Goal: Task Accomplishment & Management: Use online tool/utility

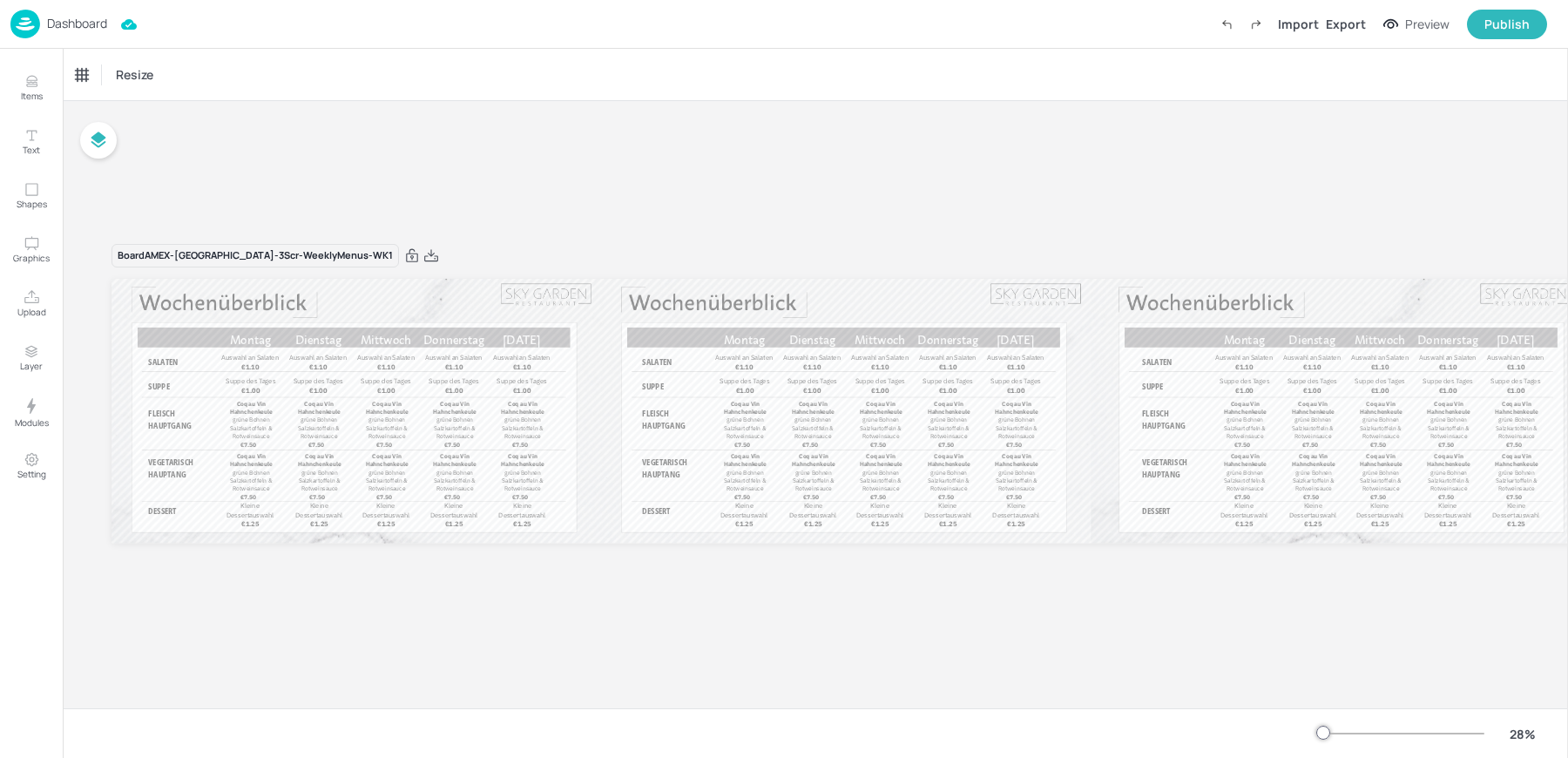
click at [1355, 733] on div at bounding box center [1401, 734] width 167 height 14
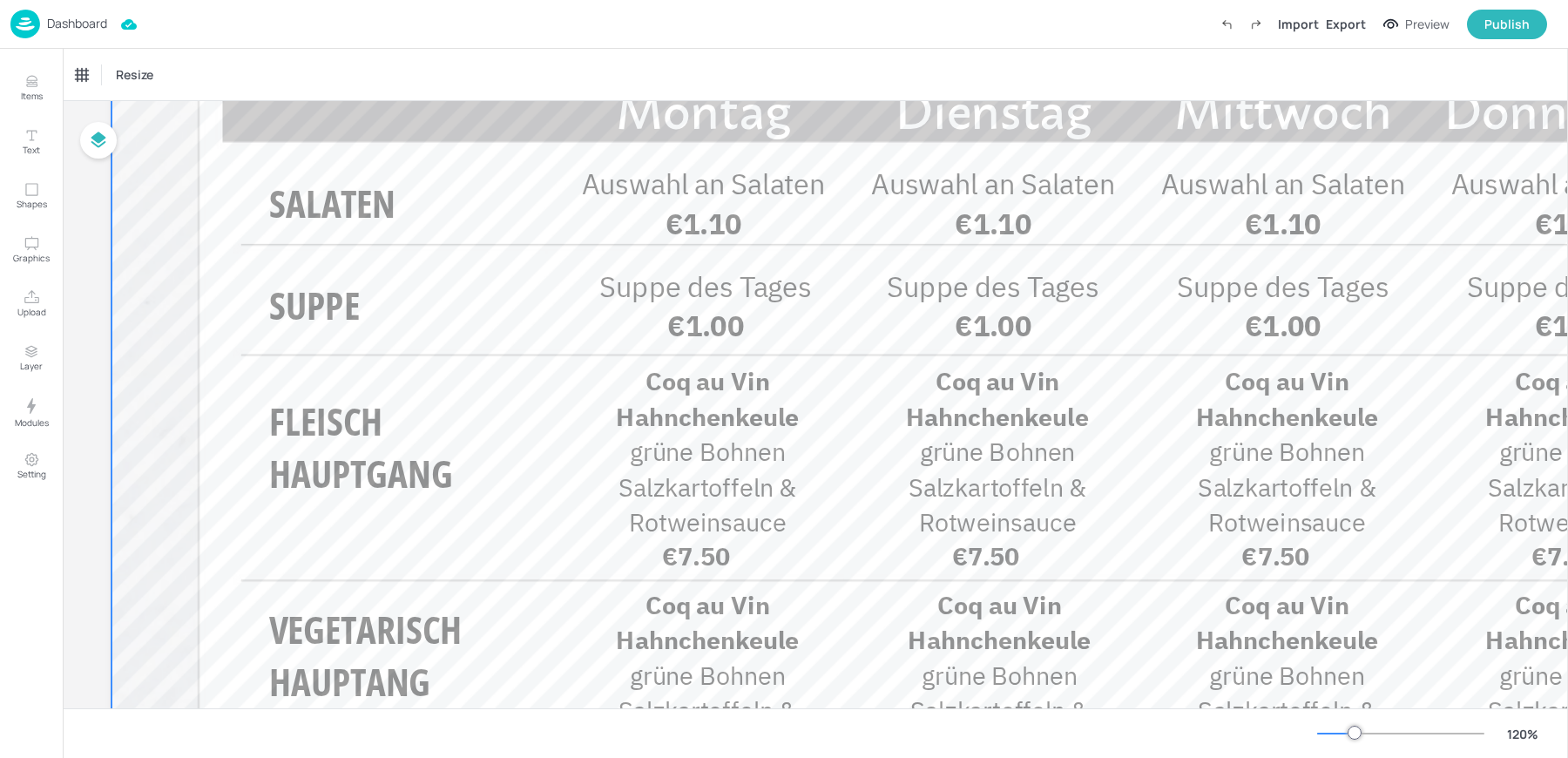
scroll to position [350, 0]
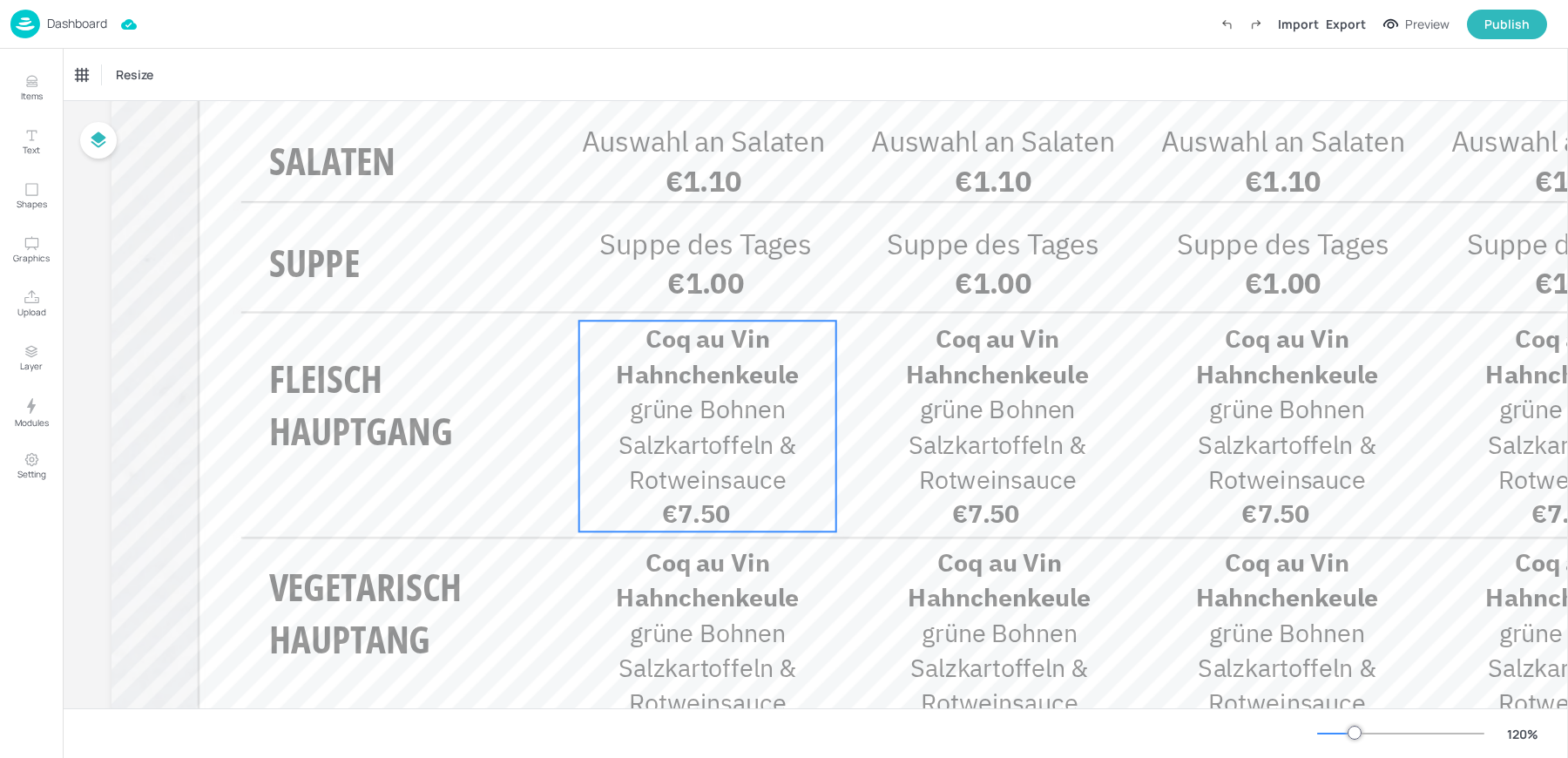
click at [641, 336] on p "Coq au Vin Hahnchenkeule" at bounding box center [707, 355] width 257 height 70
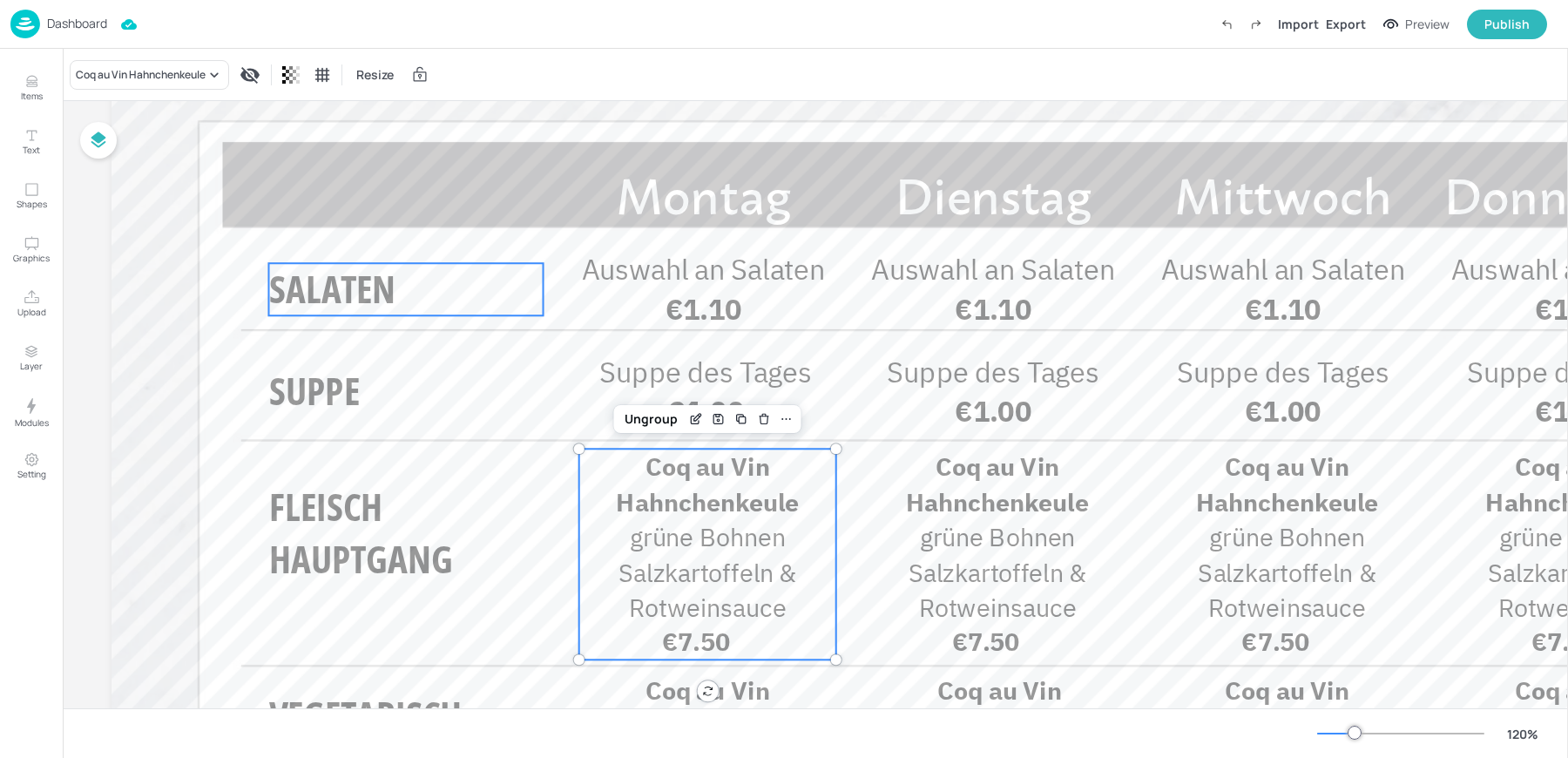
scroll to position [202, 0]
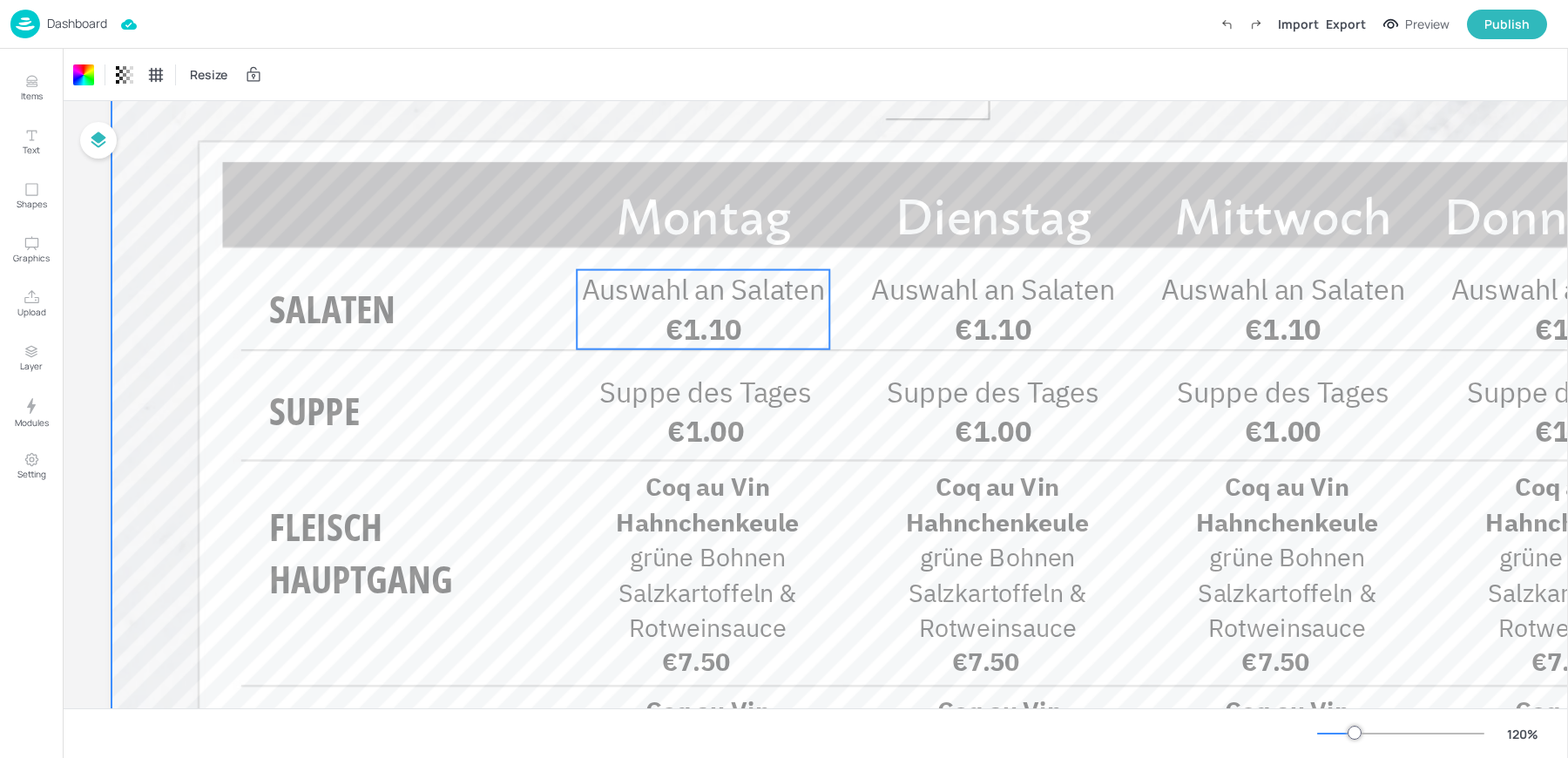
click at [683, 304] on span "Auswahl an Salaten" at bounding box center [703, 290] width 244 height 37
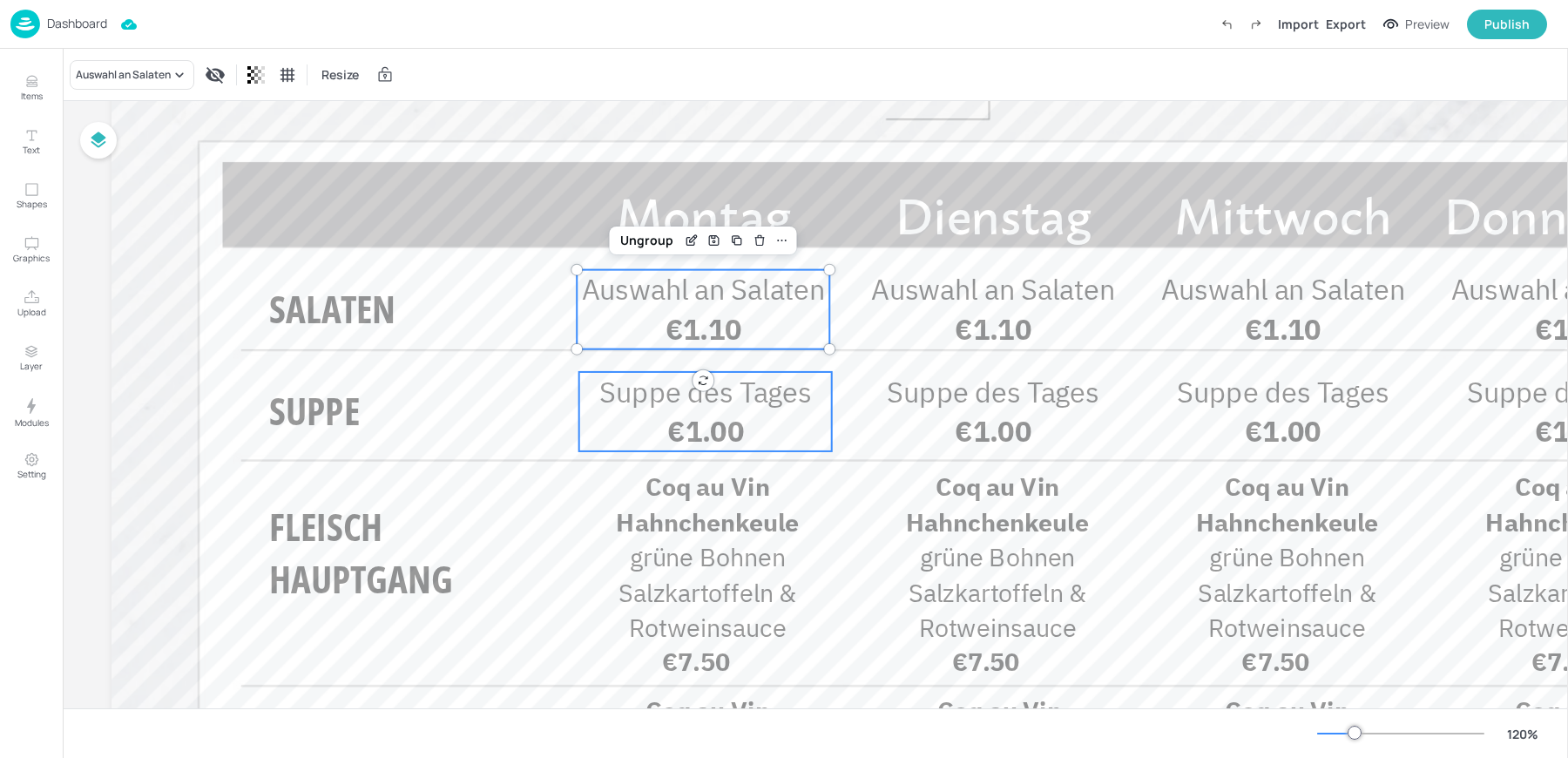
click at [643, 397] on span "Suppe des Tages" at bounding box center [706, 392] width 213 height 37
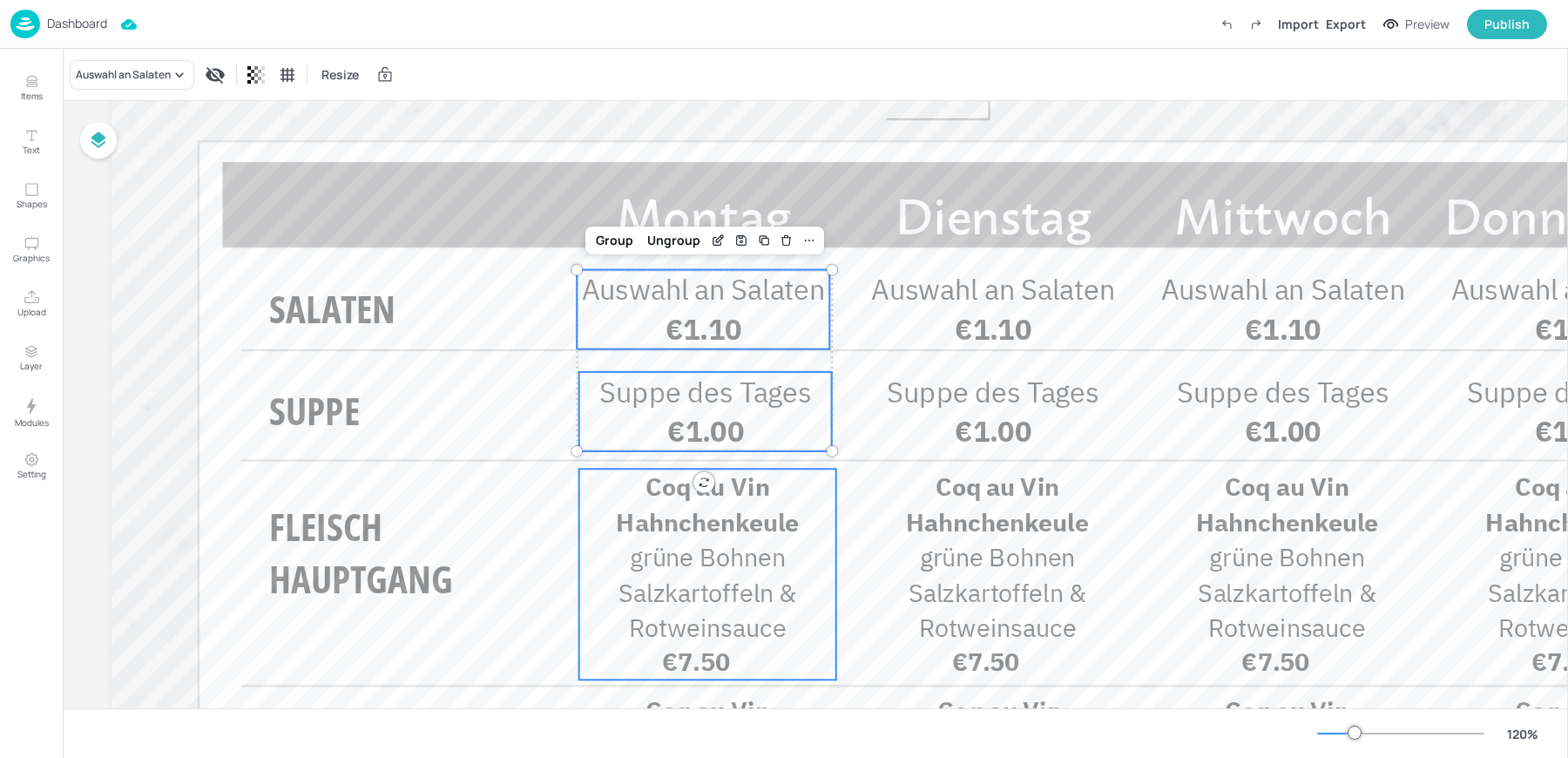
click at [668, 522] on span "Coq au Vin Hahnchenkeule" at bounding box center [707, 504] width 183 height 67
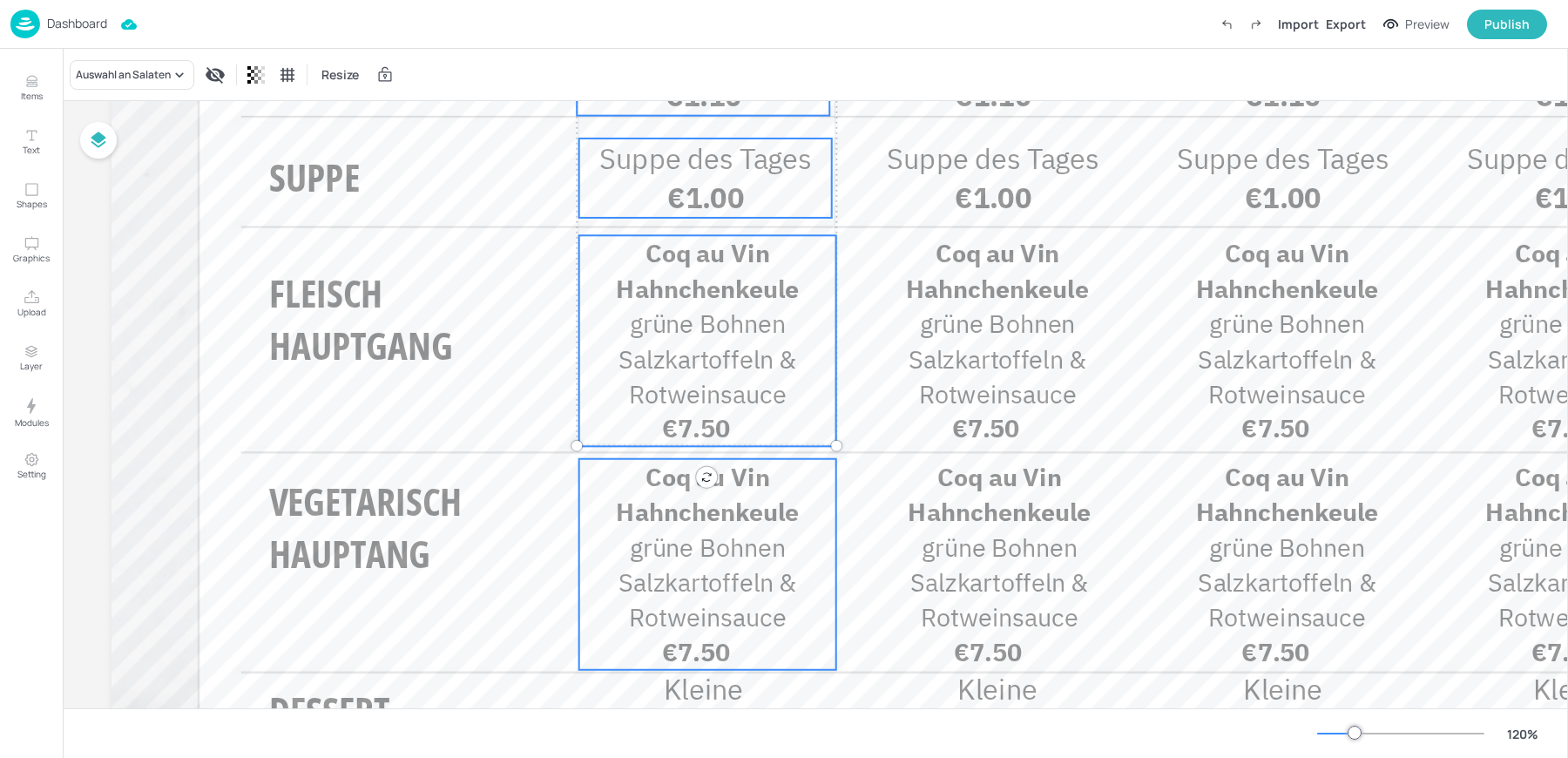
scroll to position [463, 0]
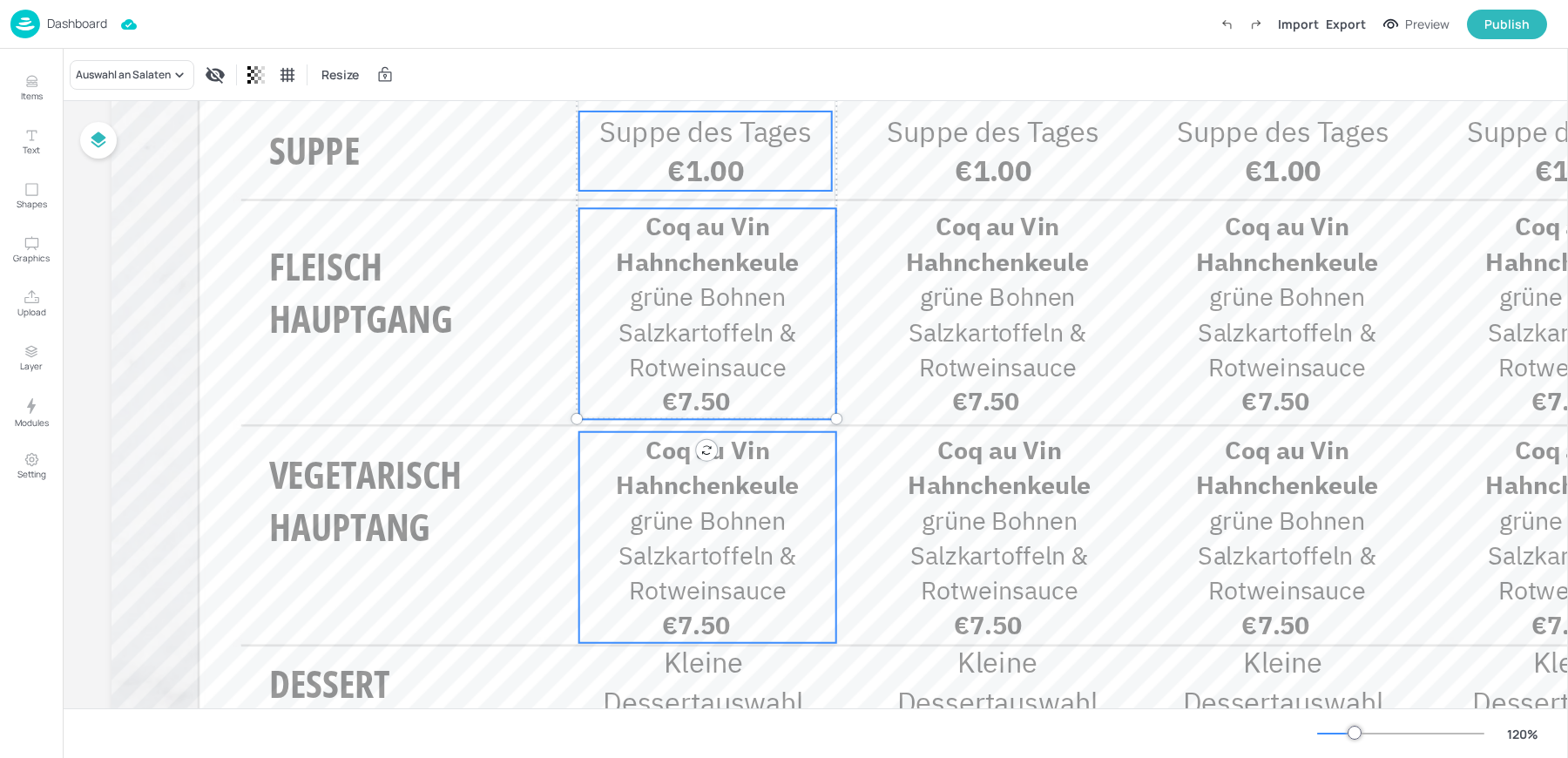
click at [649, 495] on span "Coq au Vin Hahnchenkeule" at bounding box center [707, 467] width 183 height 67
click at [657, 673] on p "Kleine Dessertauswahl" at bounding box center [702, 682] width 253 height 79
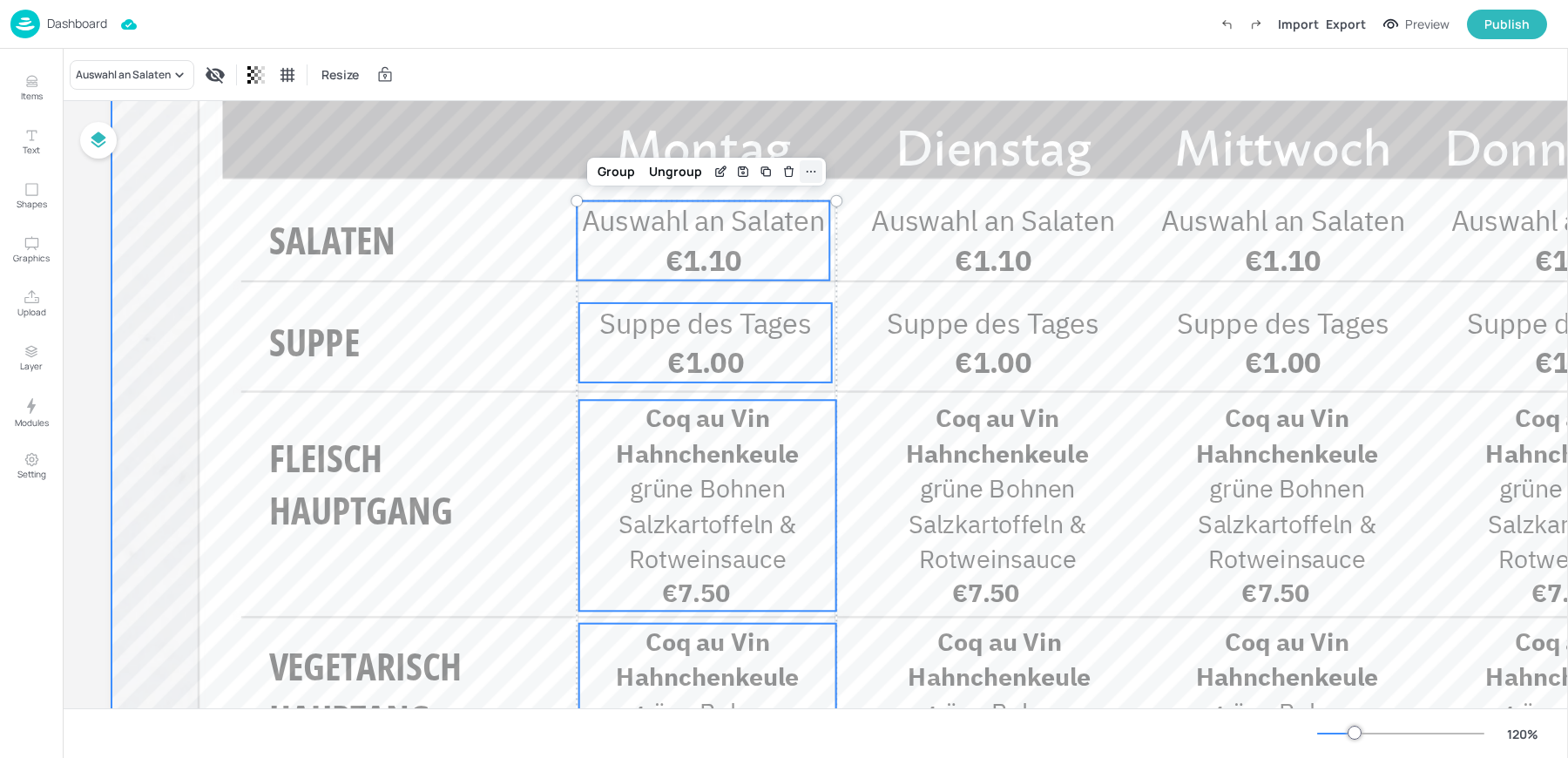
scroll to position [240, 0]
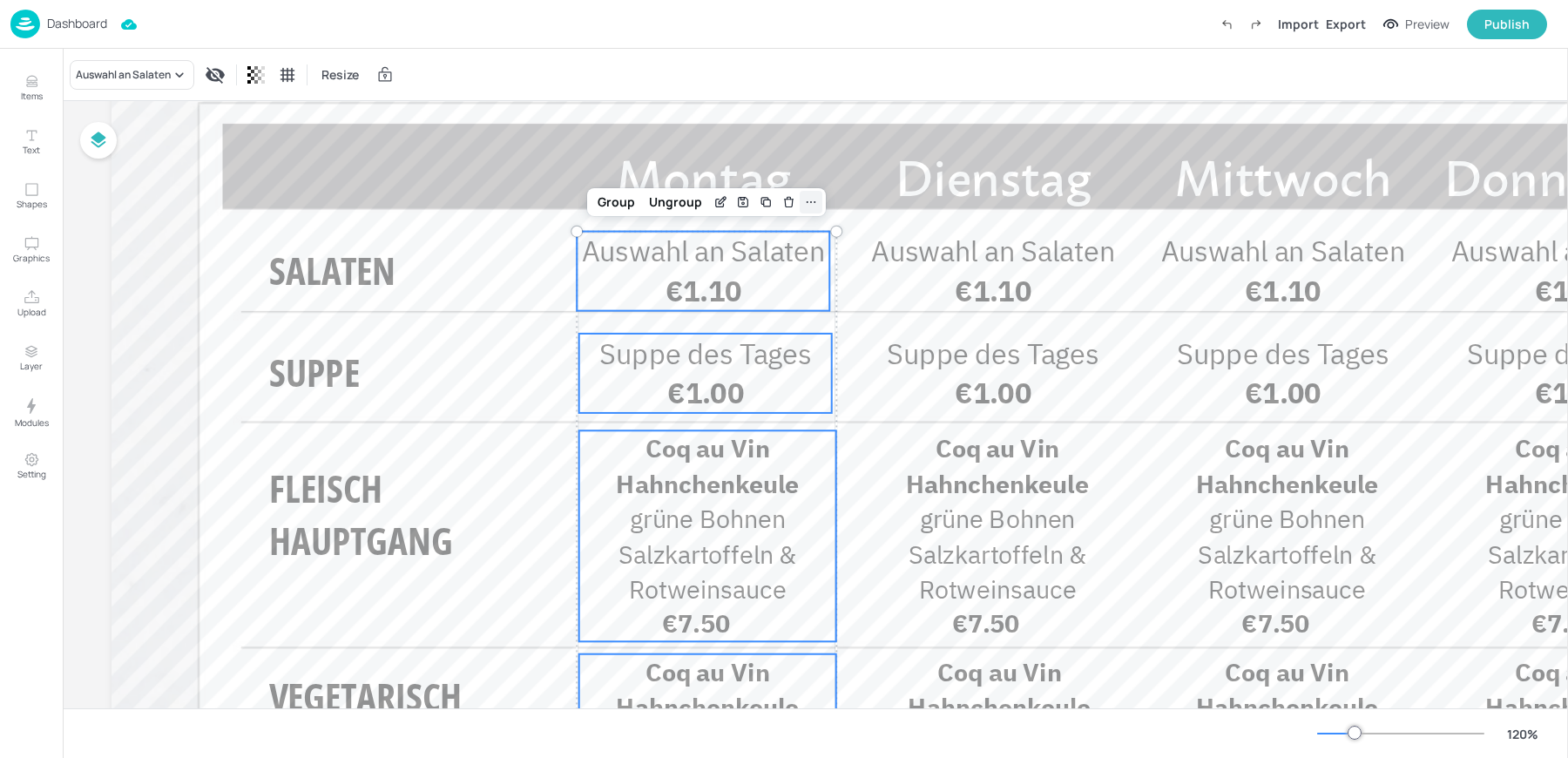
click at [810, 208] on icon at bounding box center [811, 202] width 14 height 14
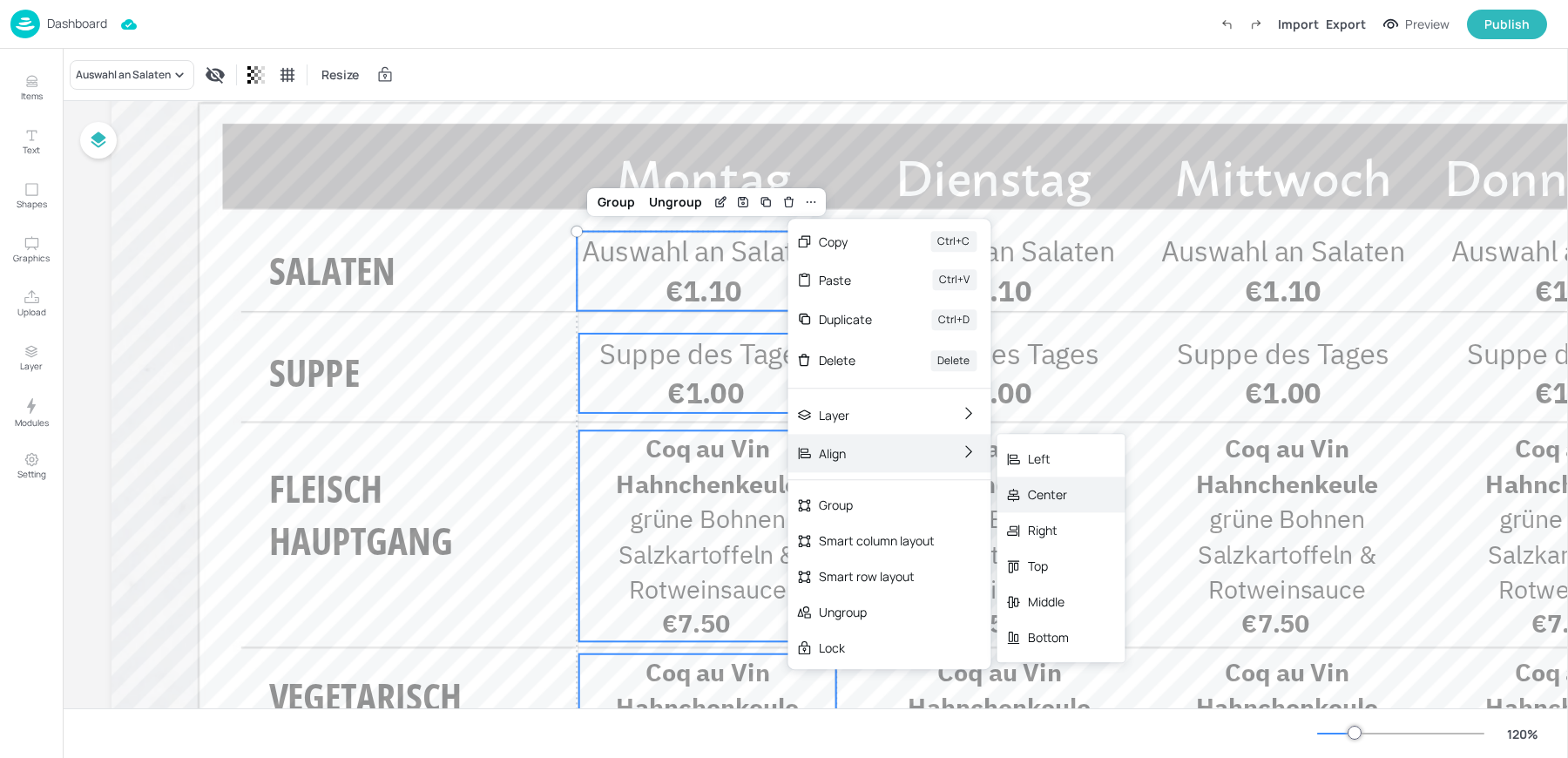
click at [1024, 494] on div "Center" at bounding box center [1061, 495] width 128 height 36
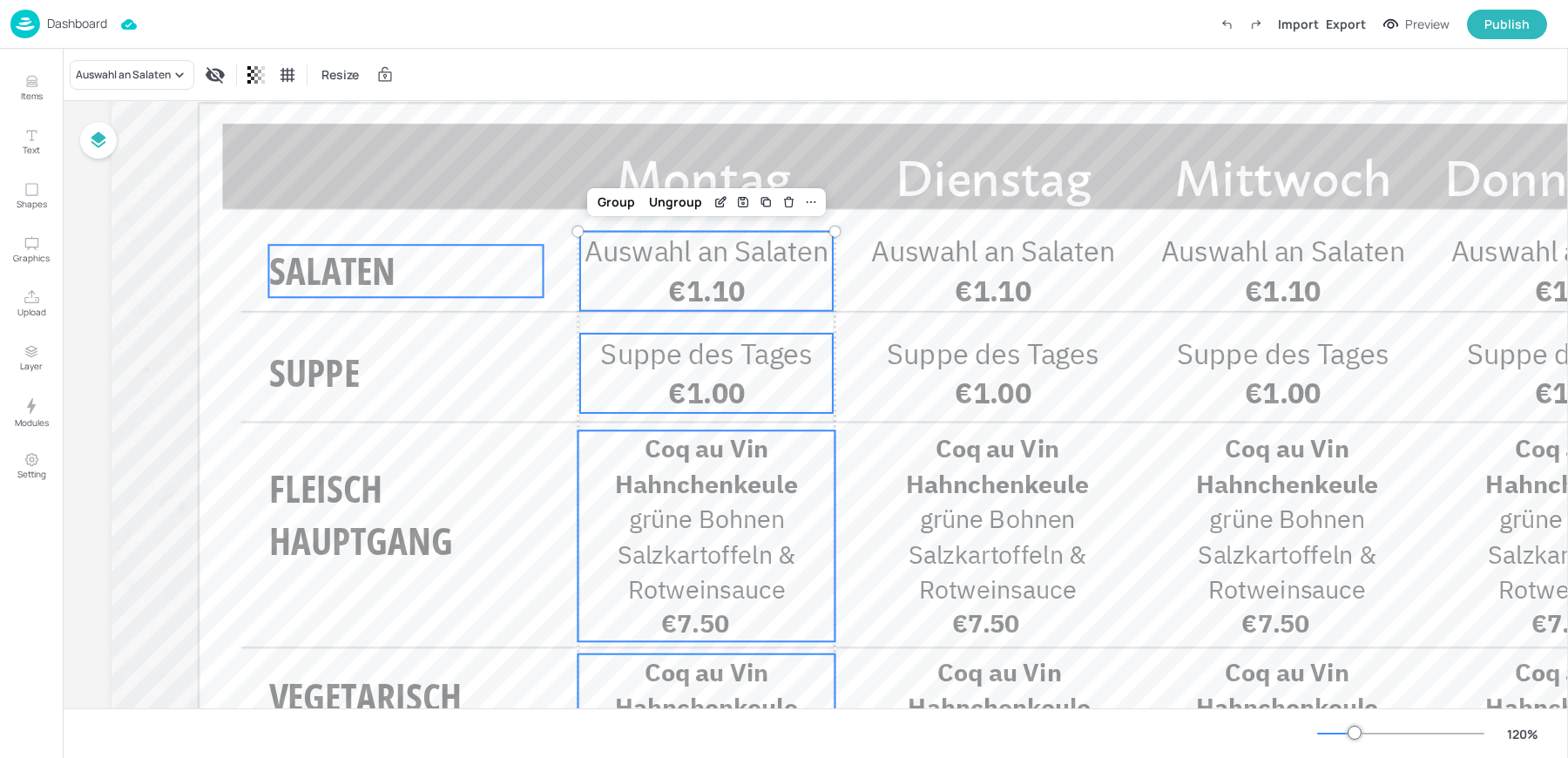
click at [333, 276] on span "SALATEN" at bounding box center [333, 270] width 127 height 51
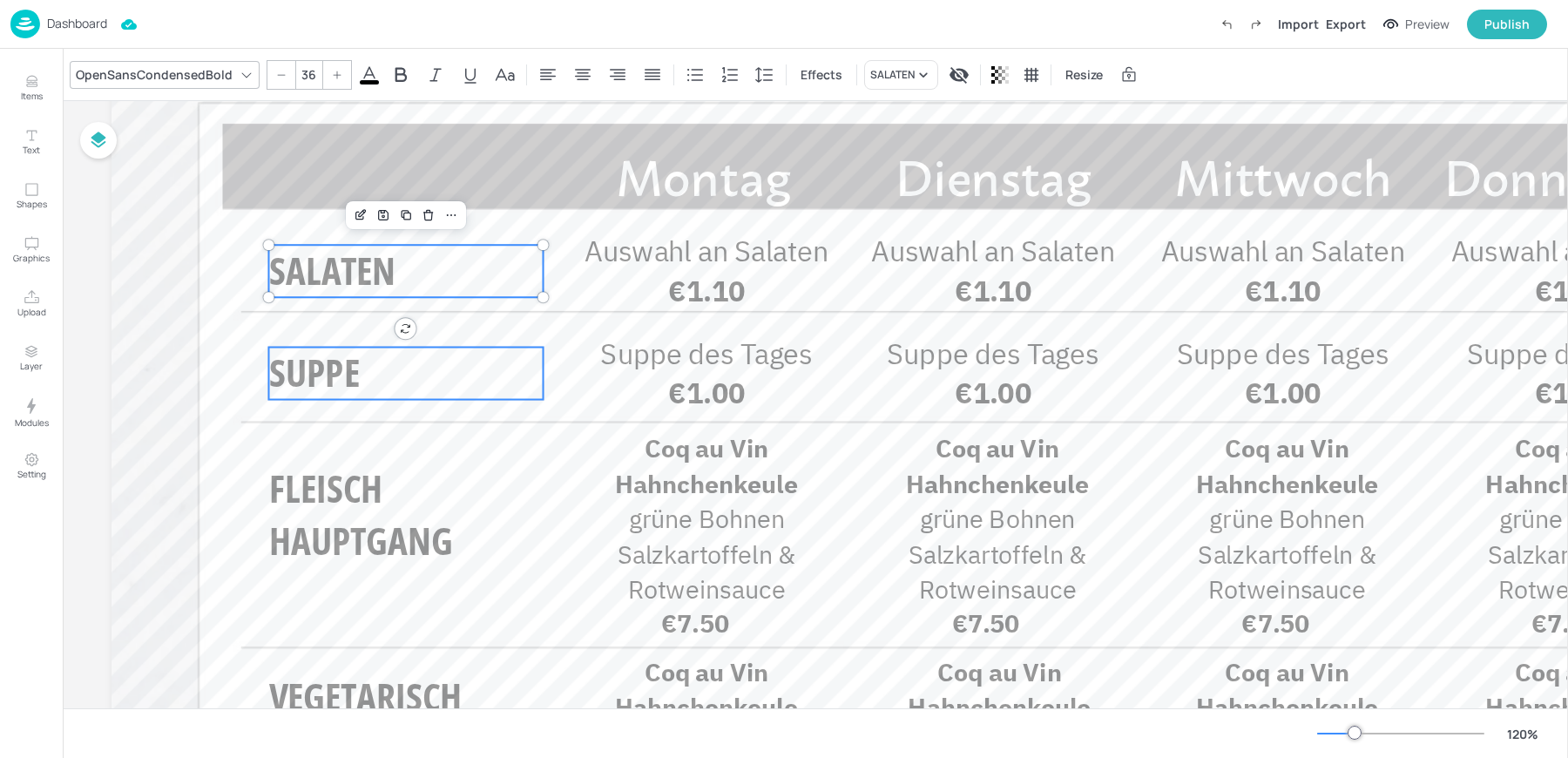
click at [300, 376] on span "SUPPE" at bounding box center [314, 373] width 91 height 51
click at [310, 519] on span "FLEISCH HAUPTGANG" at bounding box center [361, 515] width 184 height 104
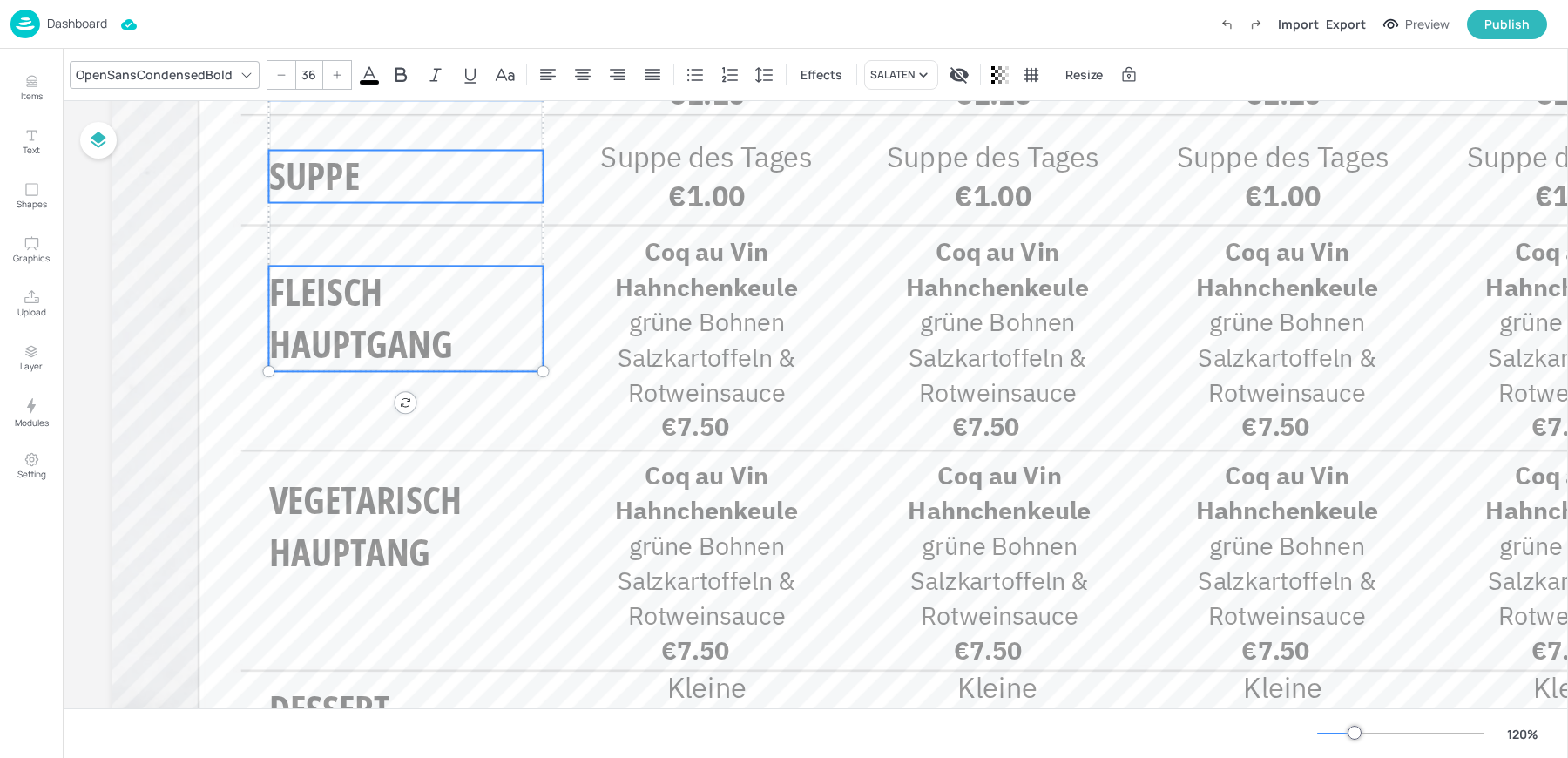
scroll to position [463, 0]
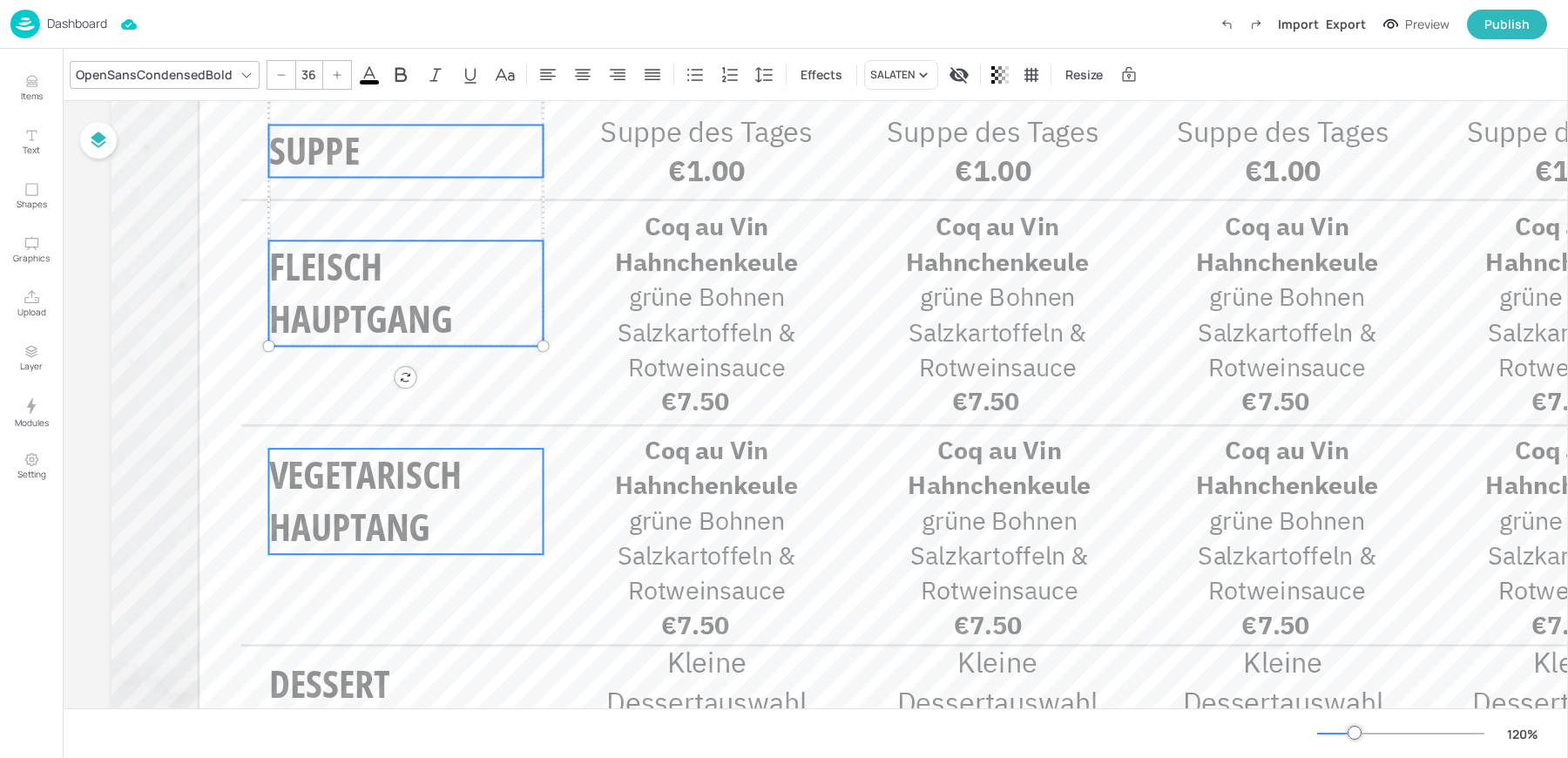
click at [318, 541] on span "VEGETARISCH HAUPTANG" at bounding box center [366, 501] width 194 height 104
click at [295, 679] on span "DESSERT" at bounding box center [329, 685] width 121 height 51
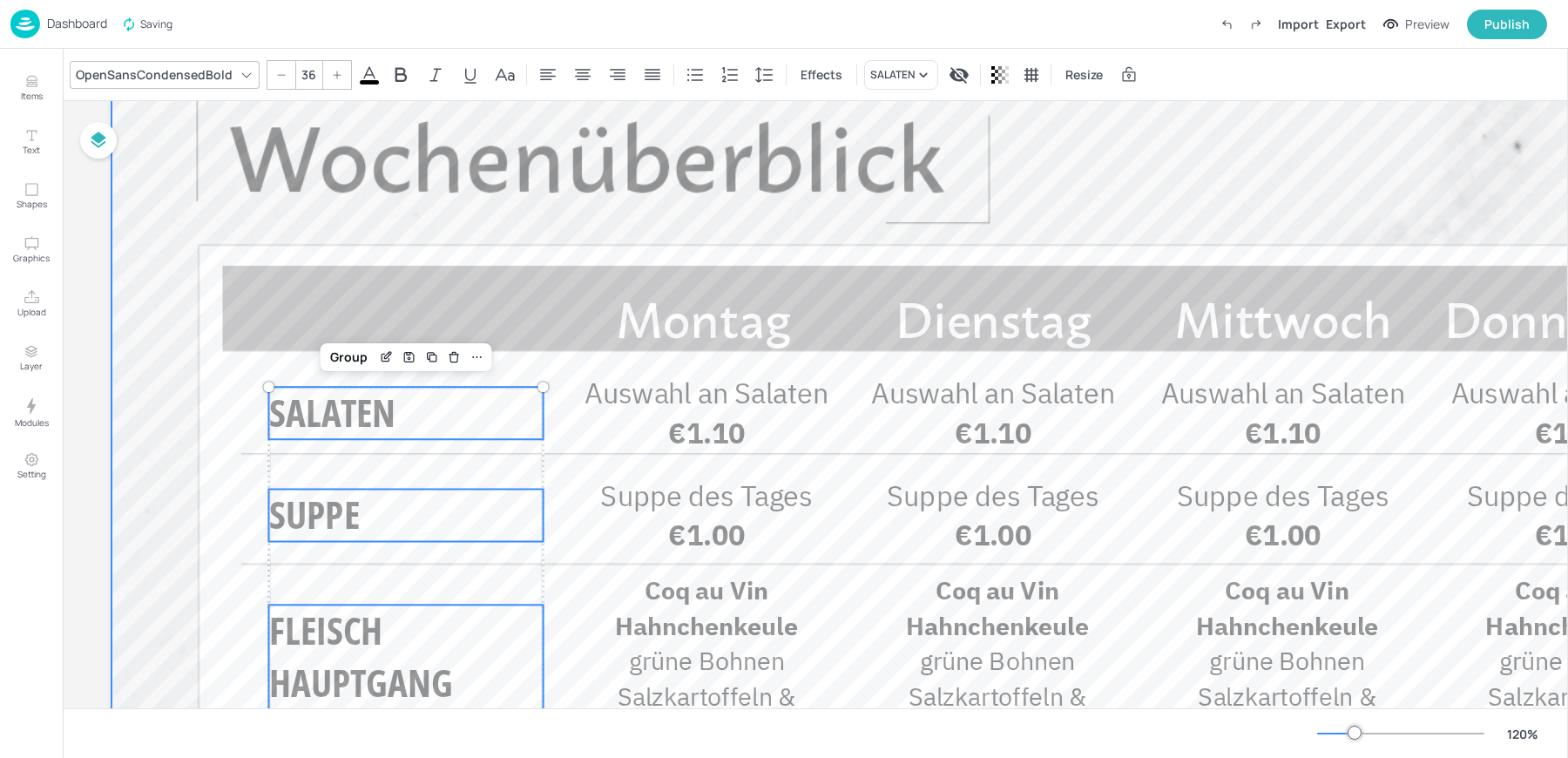
scroll to position [35, 0]
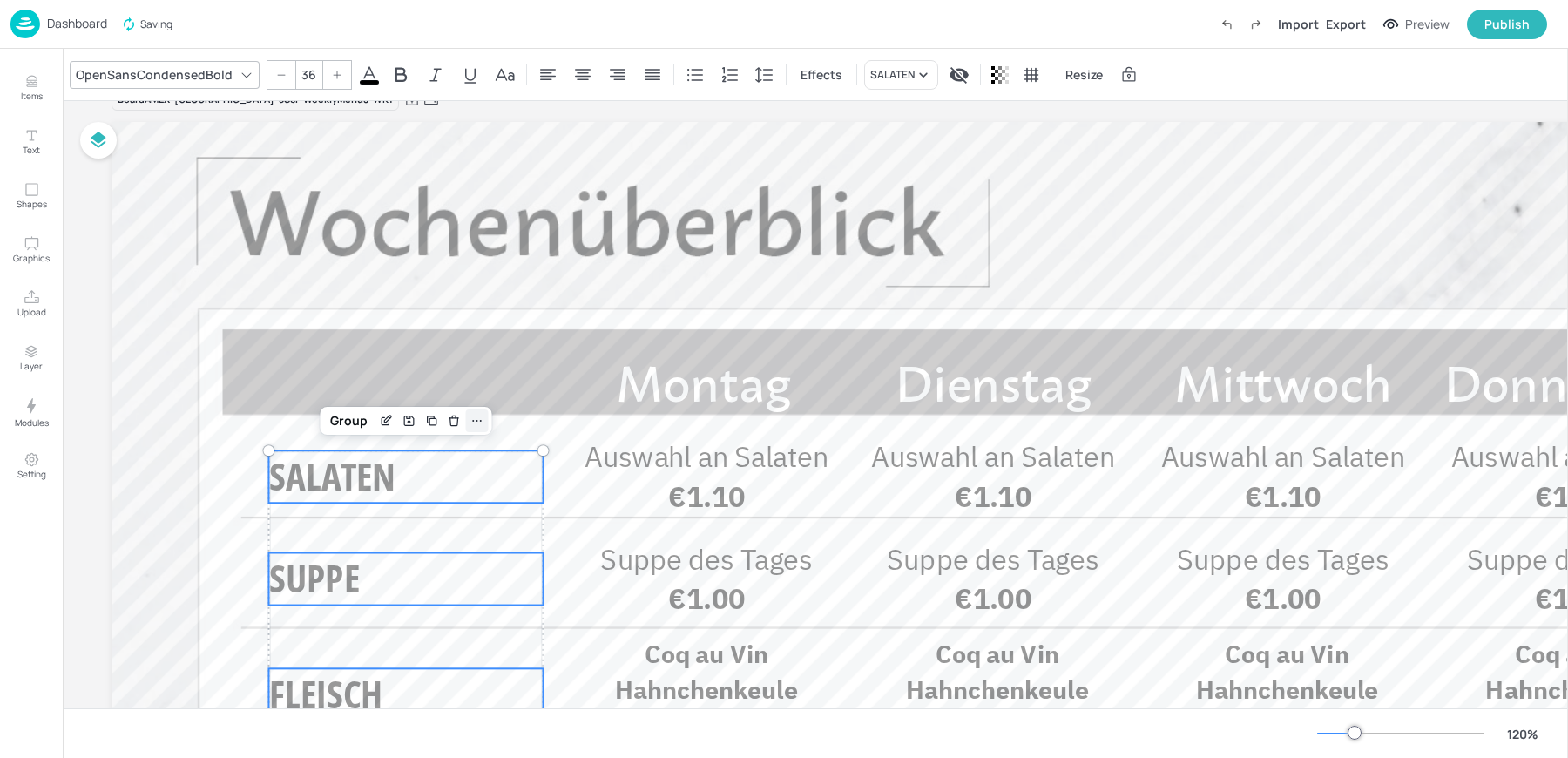
click at [477, 418] on icon at bounding box center [477, 421] width 14 height 14
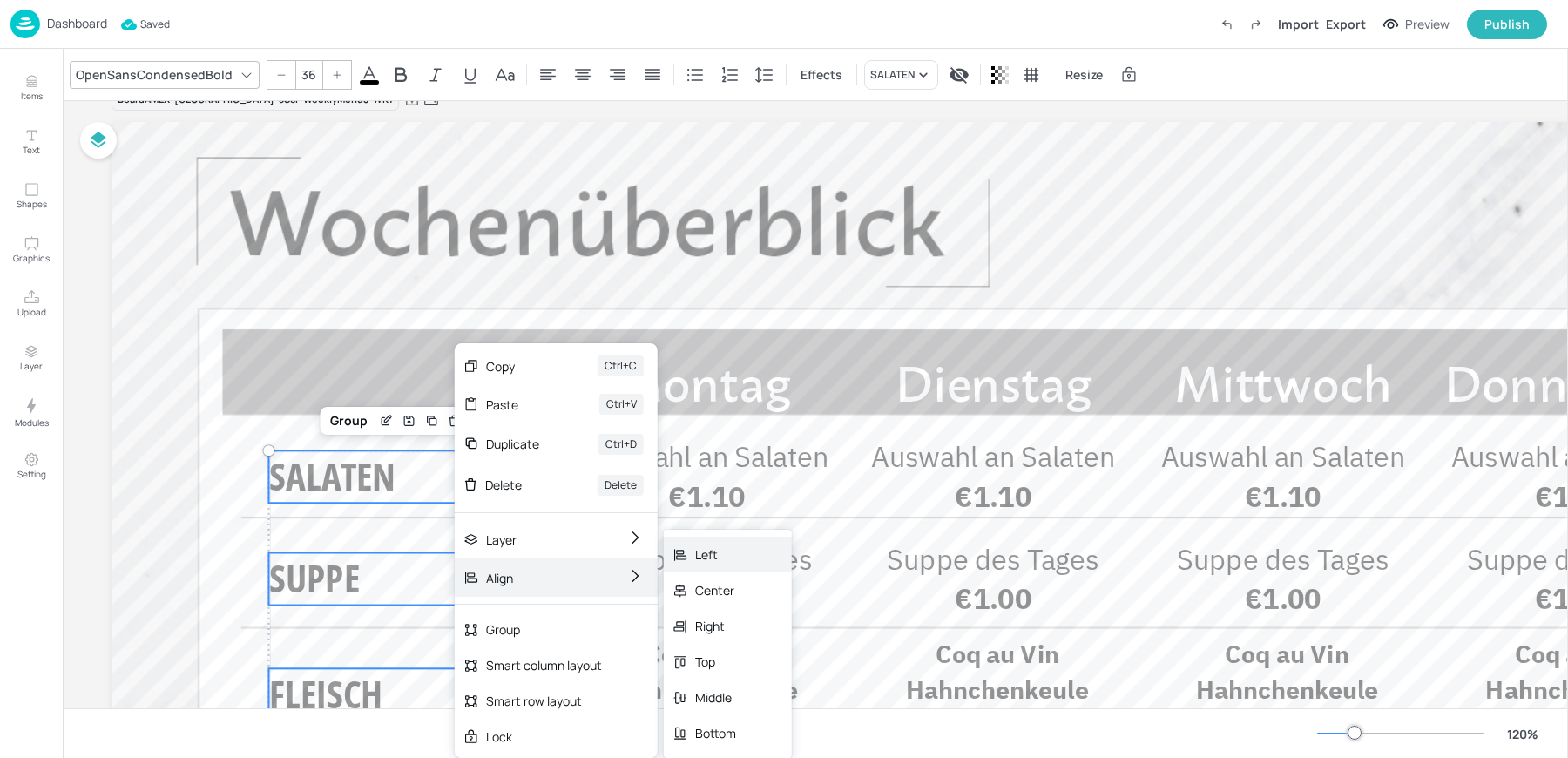
click at [745, 570] on div "Left" at bounding box center [729, 555] width 128 height 36
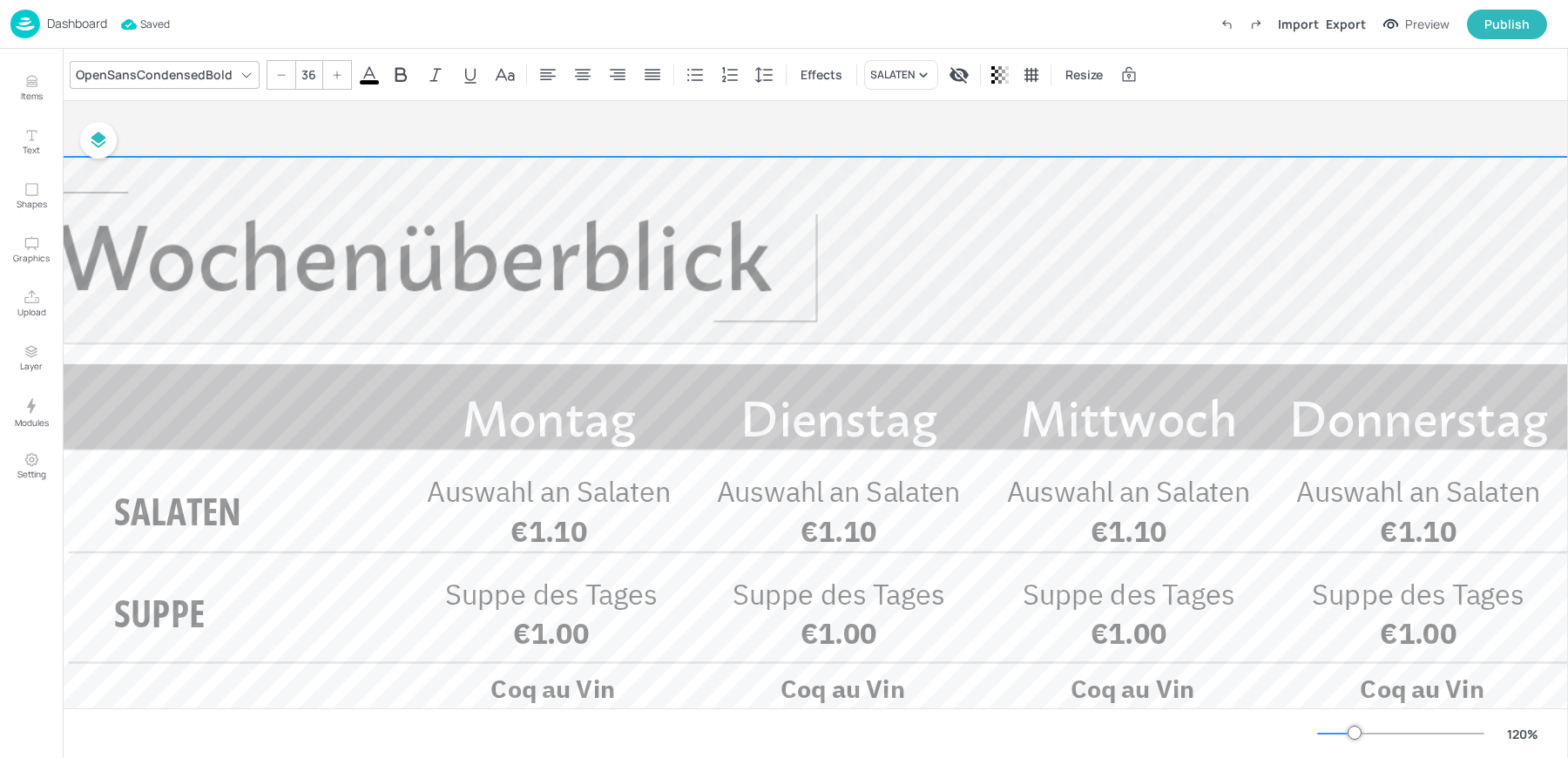
scroll to position [0, 2496]
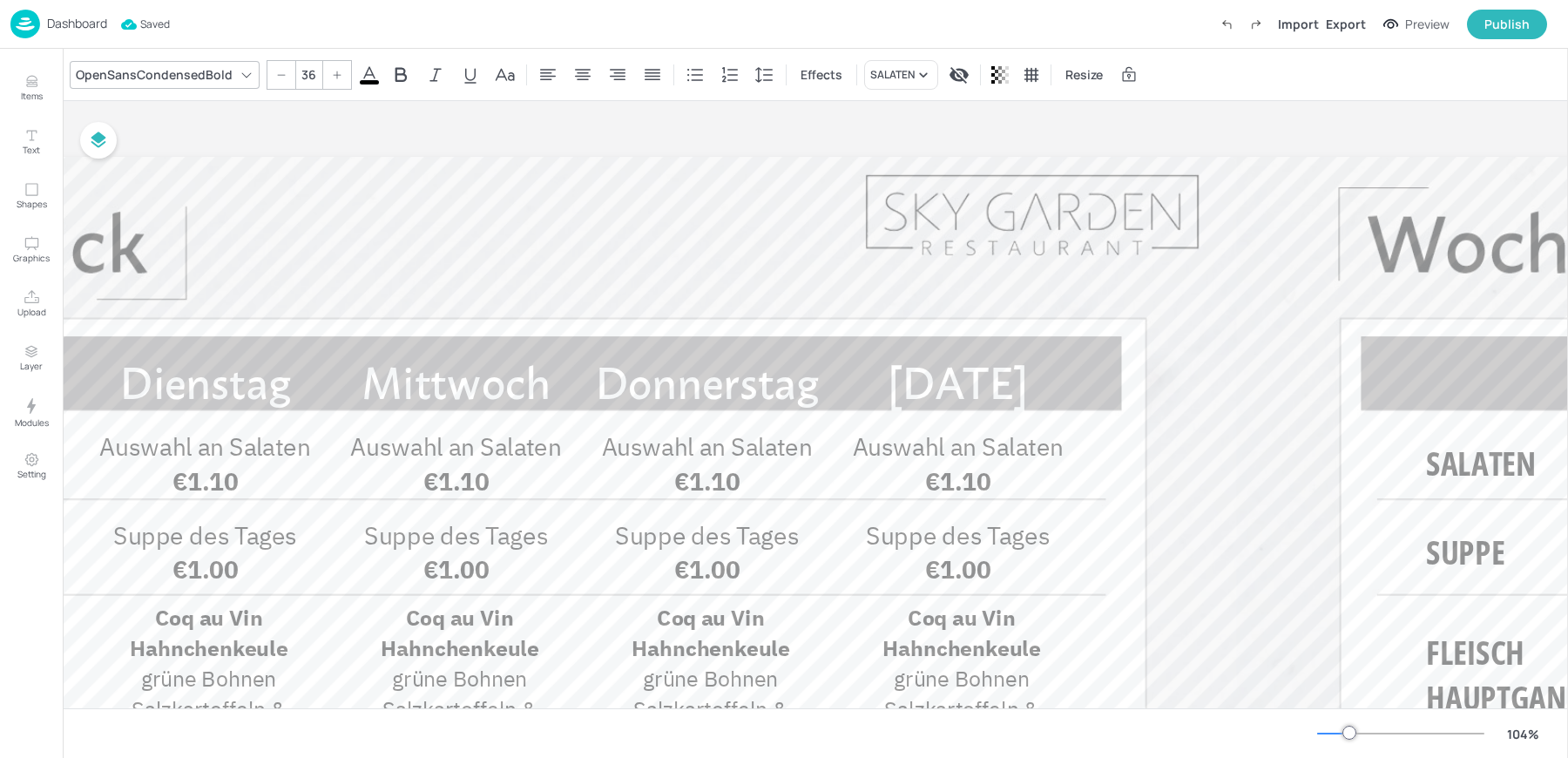
click at [1332, 734] on div at bounding box center [1333, 734] width 33 height 2
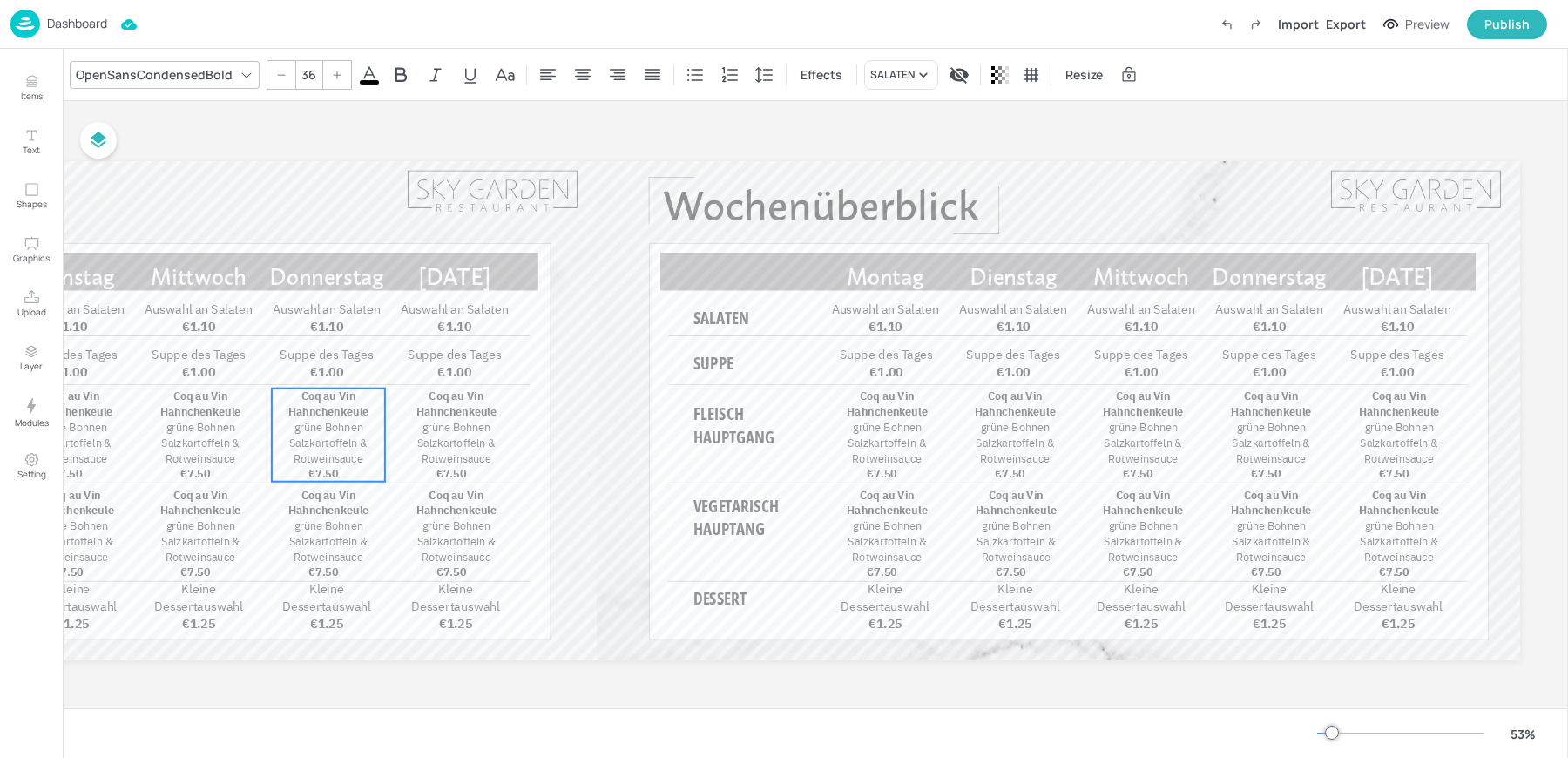
scroll to position [0, 0]
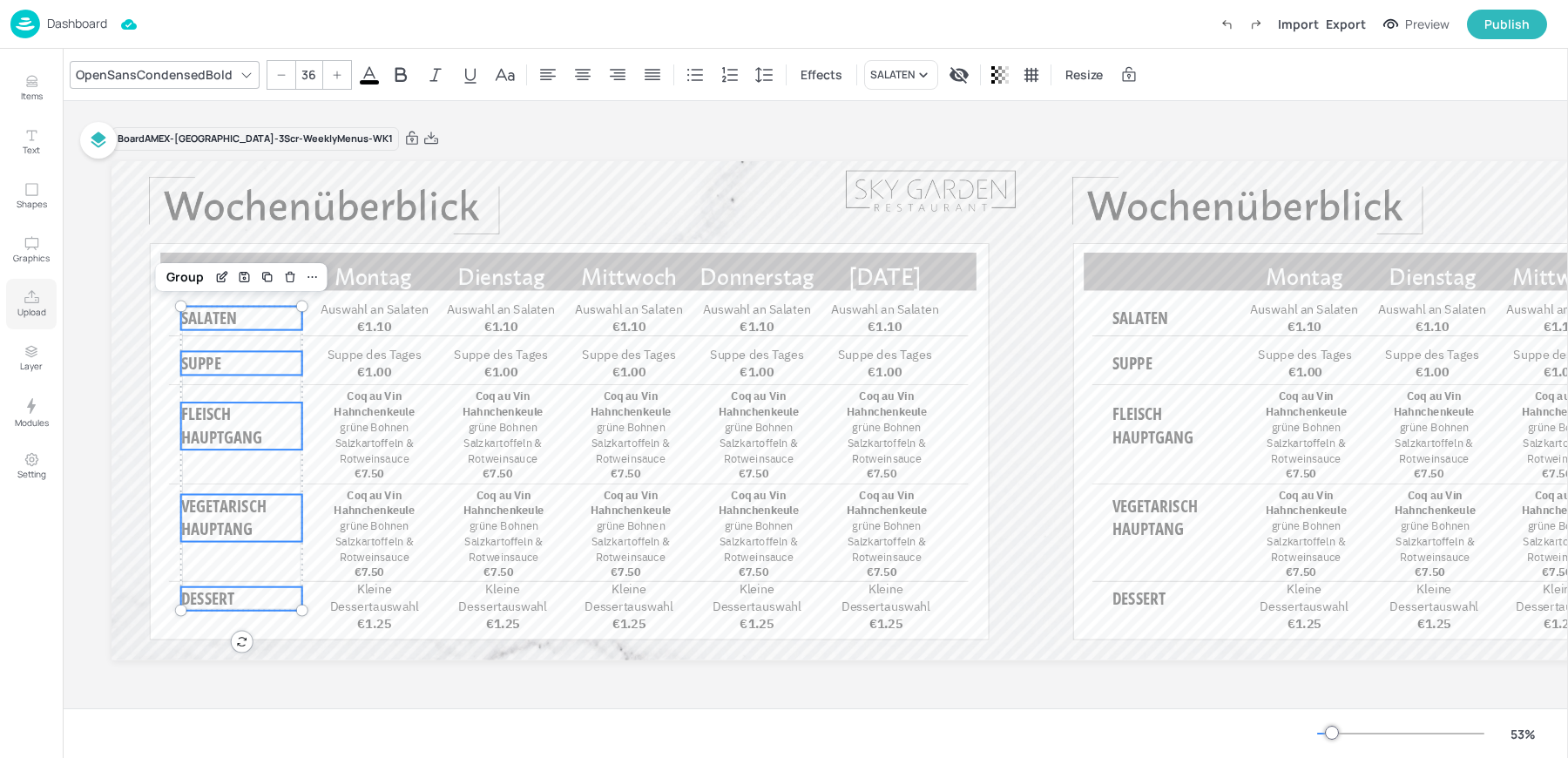
click at [49, 316] on button "Upload" at bounding box center [31, 304] width 50 height 50
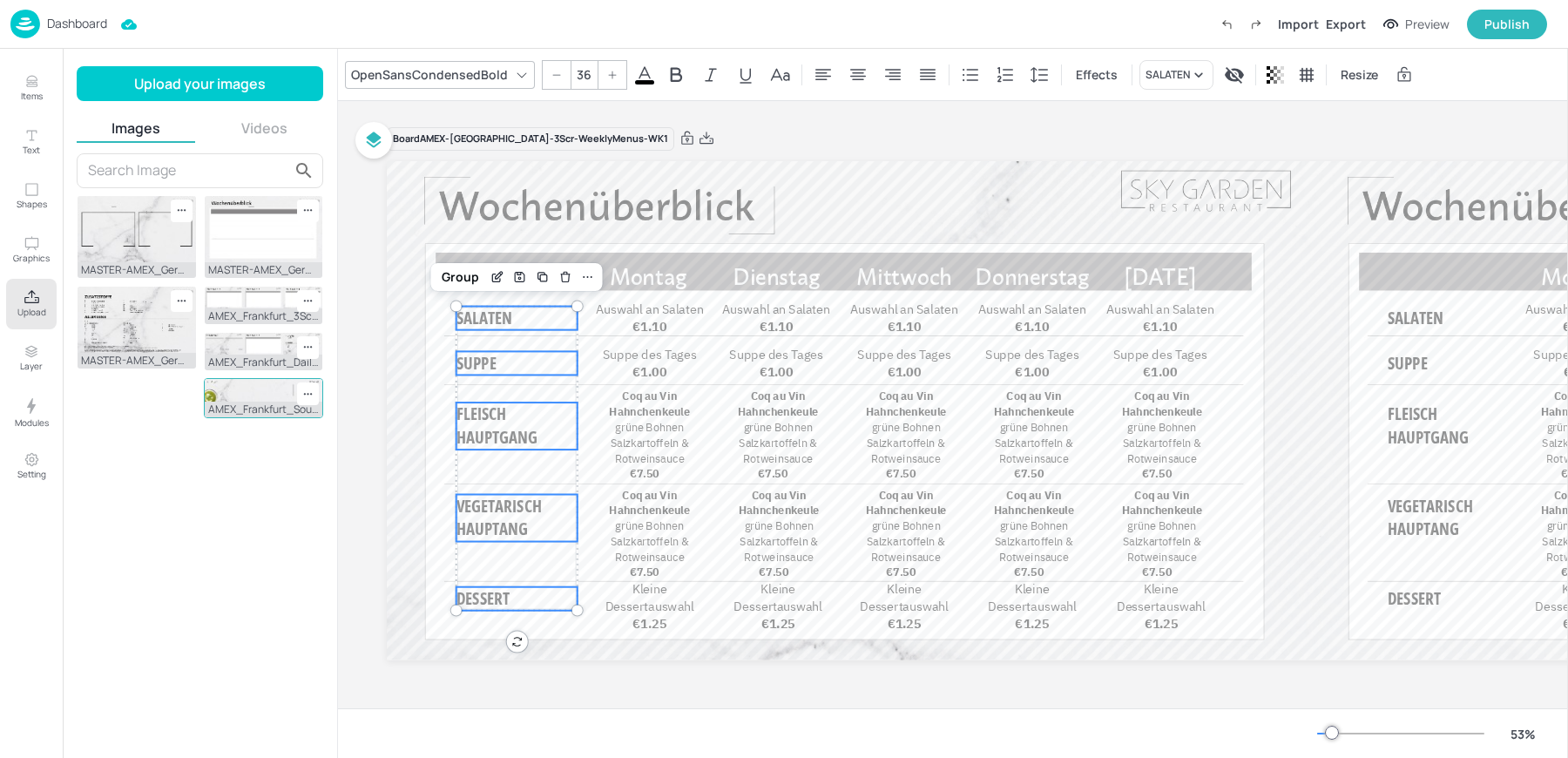
click at [234, 389] on img at bounding box center [264, 390] width 119 height 22
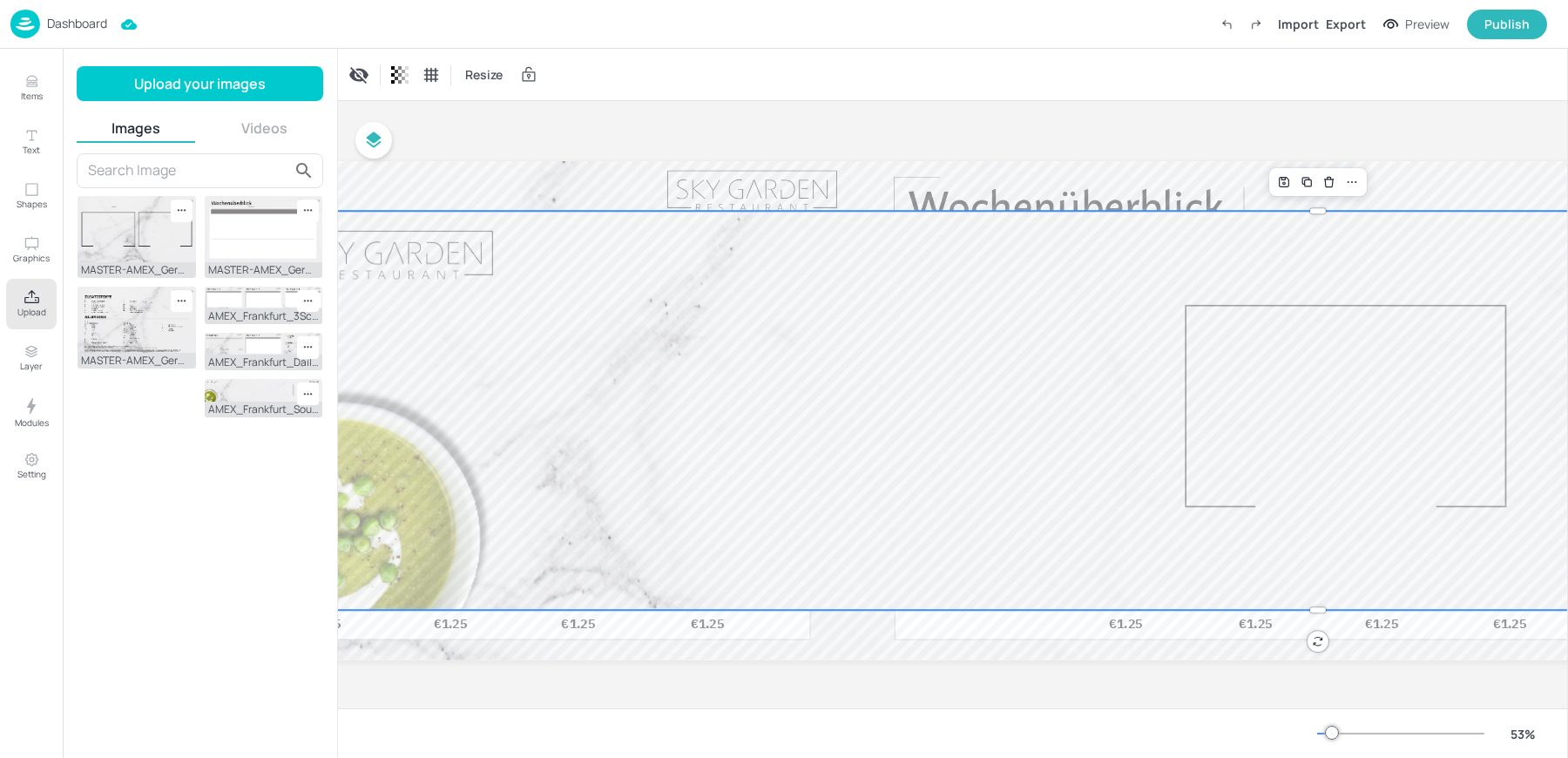
scroll to position [0, 565]
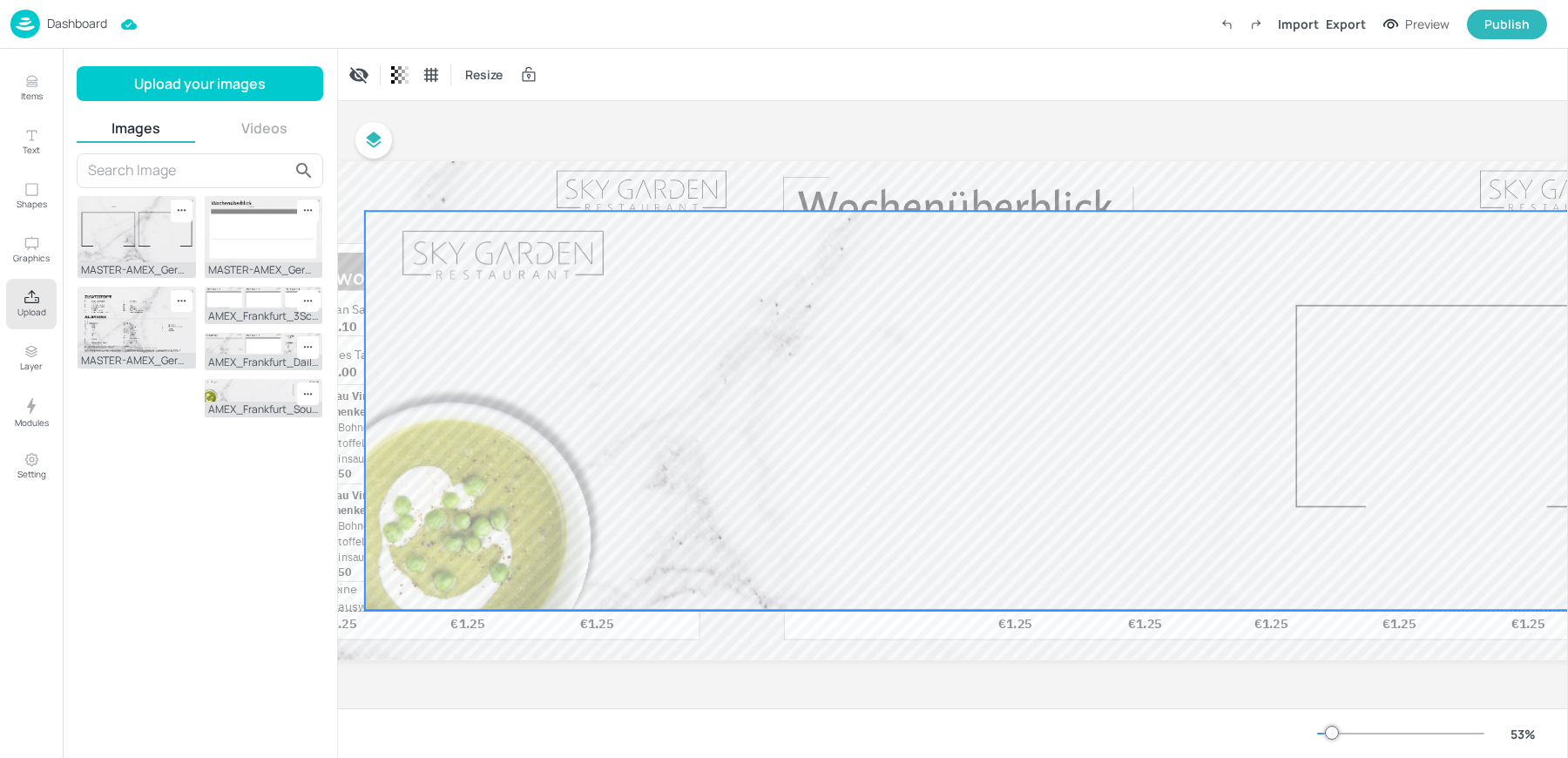
drag, startPoint x: 993, startPoint y: 383, endPoint x: 1277, endPoint y: 379, distance: 284.0
click at [1277, 379] on div at bounding box center [1429, 411] width 2128 height 399
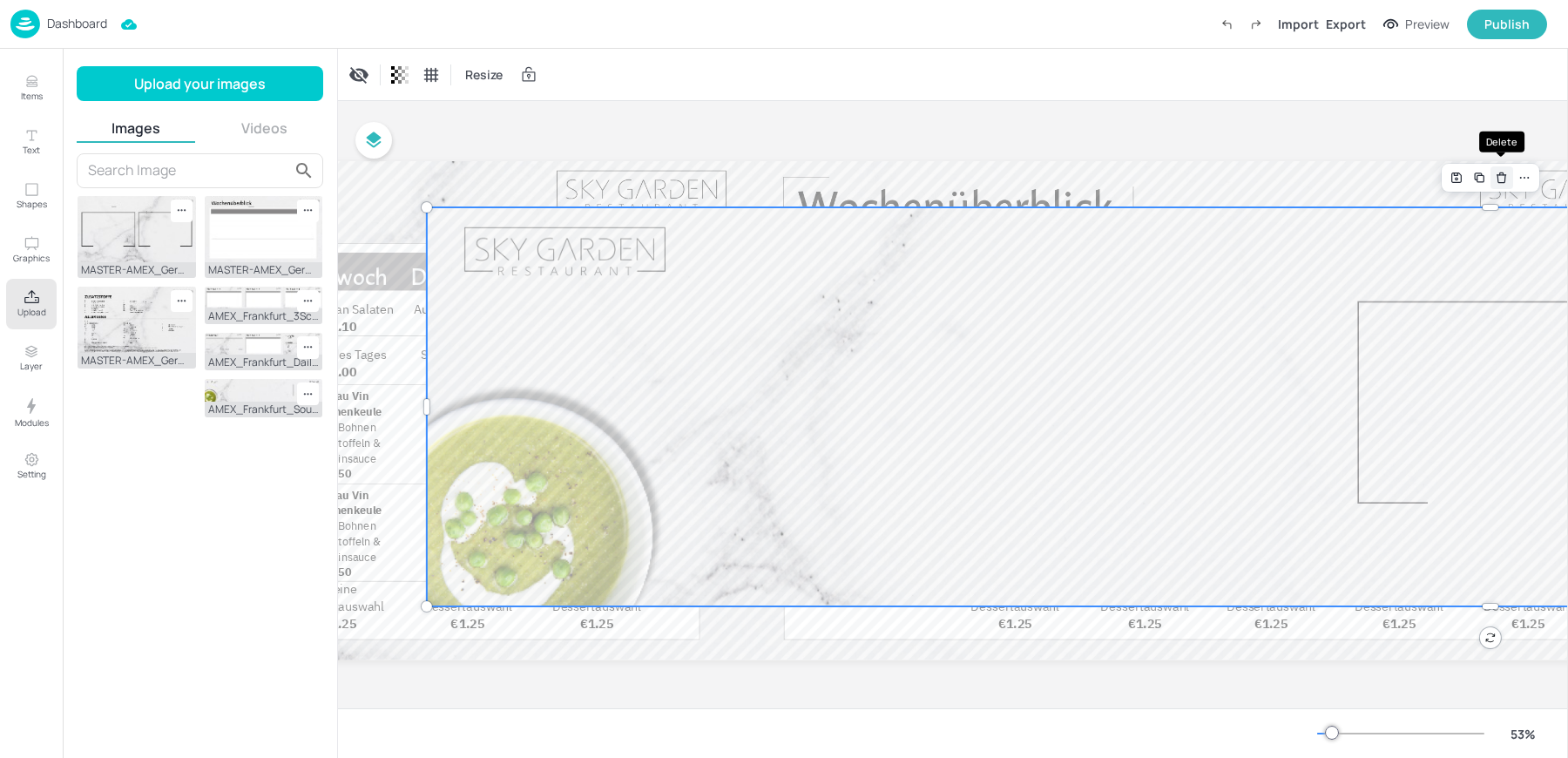
click at [1500, 173] on icon "Delete" at bounding box center [1502, 174] width 4 height 3
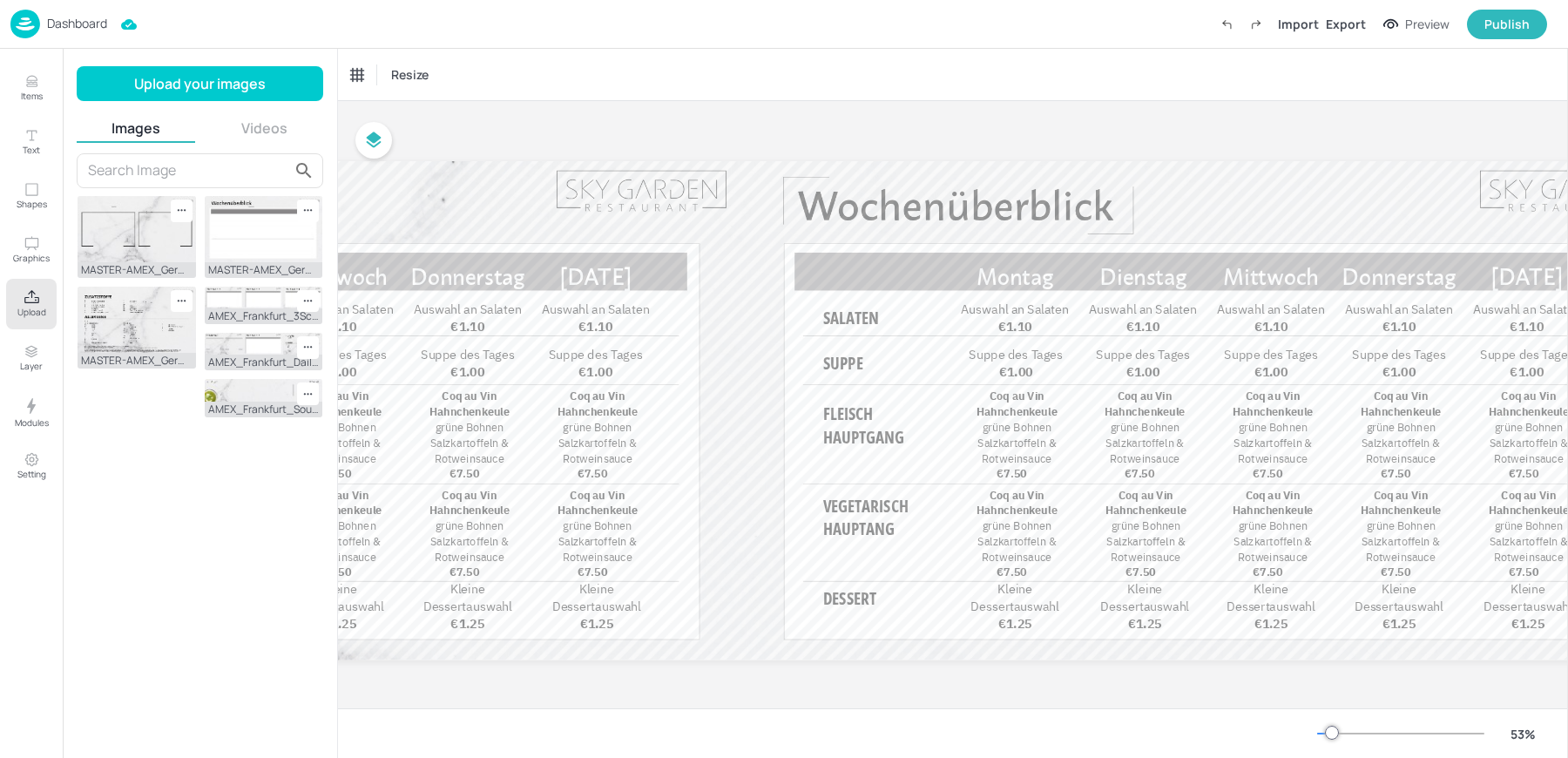
click at [988, 64] on div "Resize" at bounding box center [953, 74] width 1230 height 51
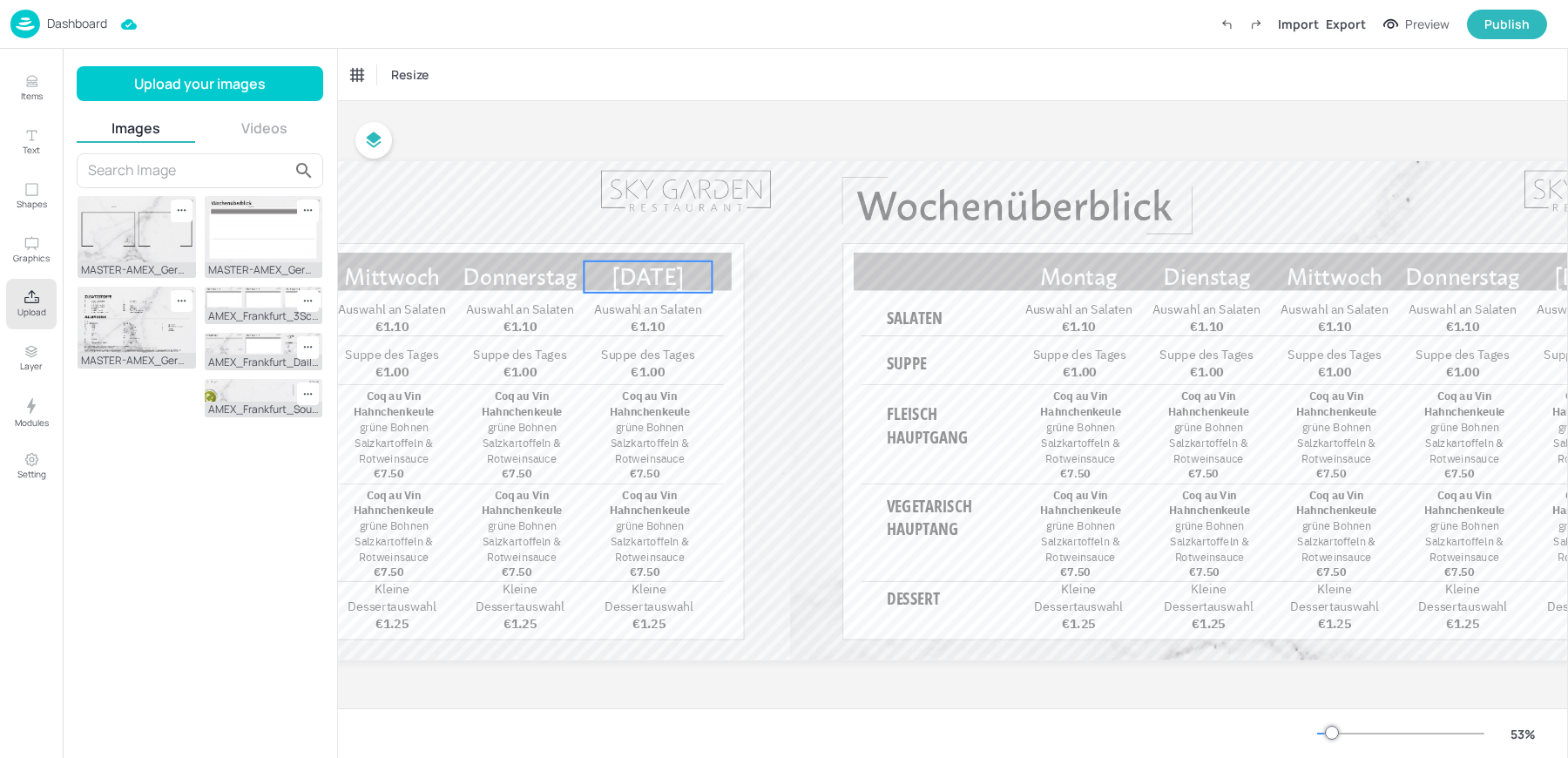
scroll to position [0, 1638]
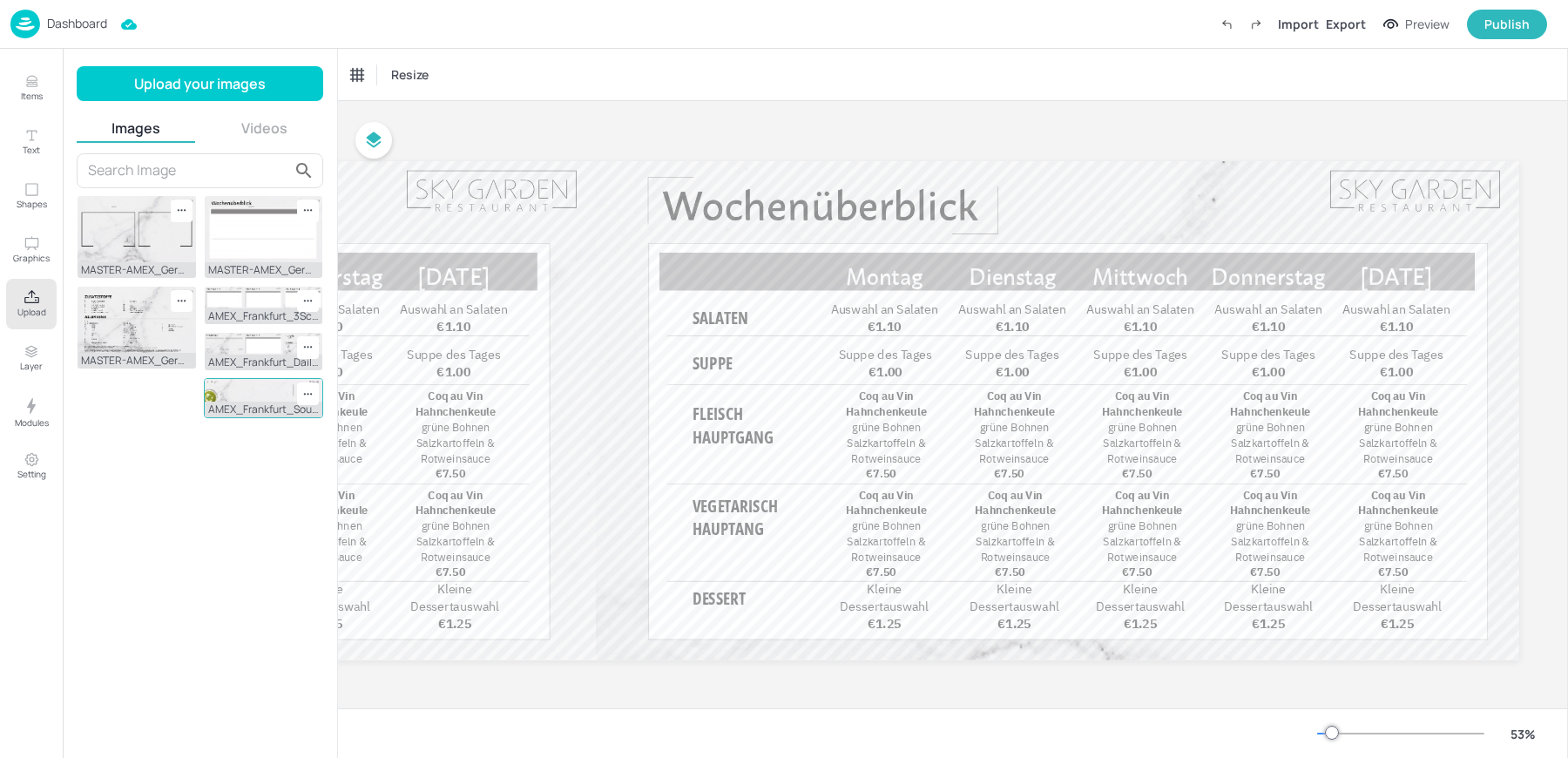
click at [257, 386] on img at bounding box center [264, 390] width 119 height 22
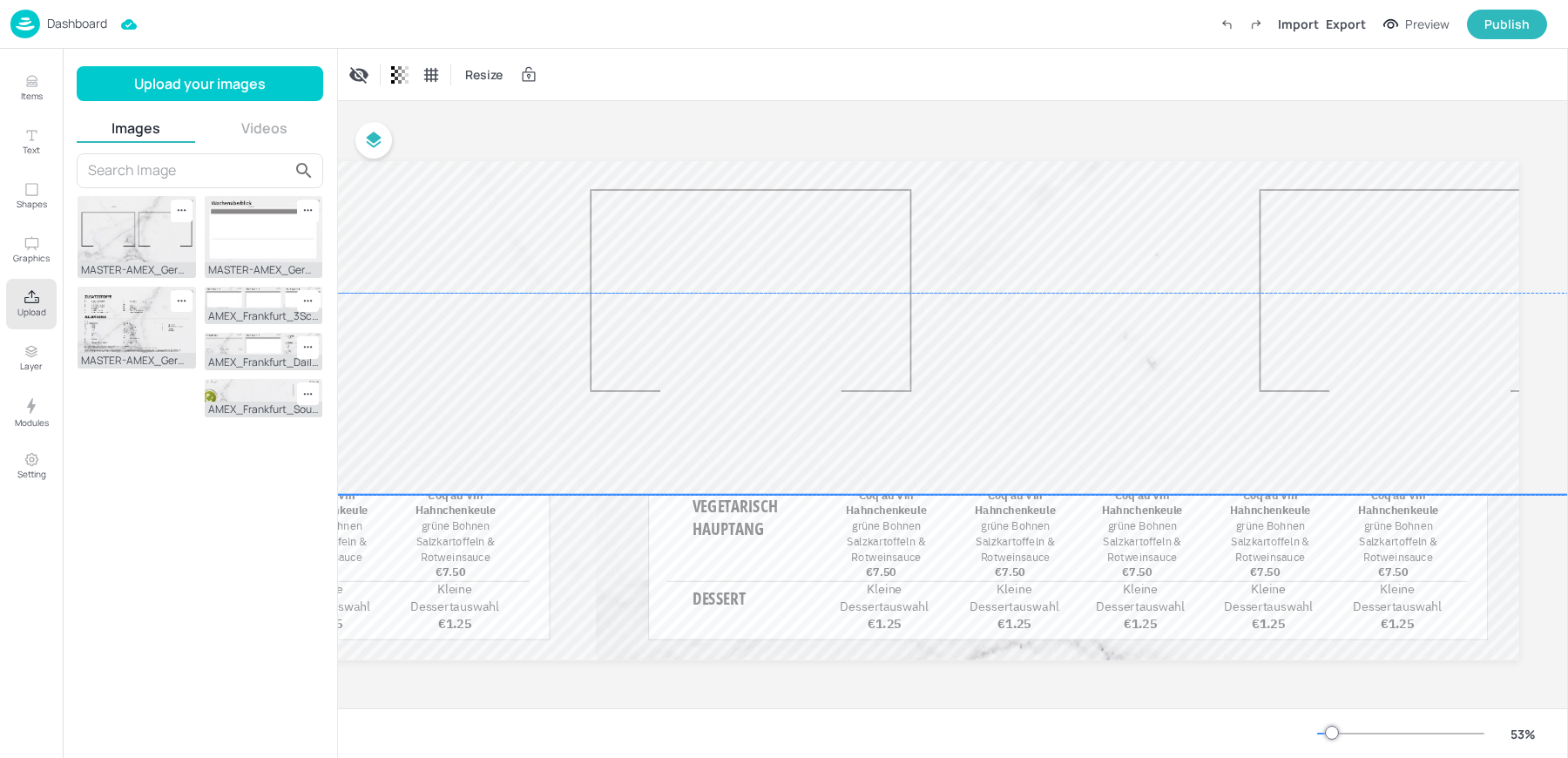
drag, startPoint x: 813, startPoint y: 315, endPoint x: 1402, endPoint y: 201, distance: 599.9
click at [1402, 201] on div at bounding box center [723, 295] width 2128 height 399
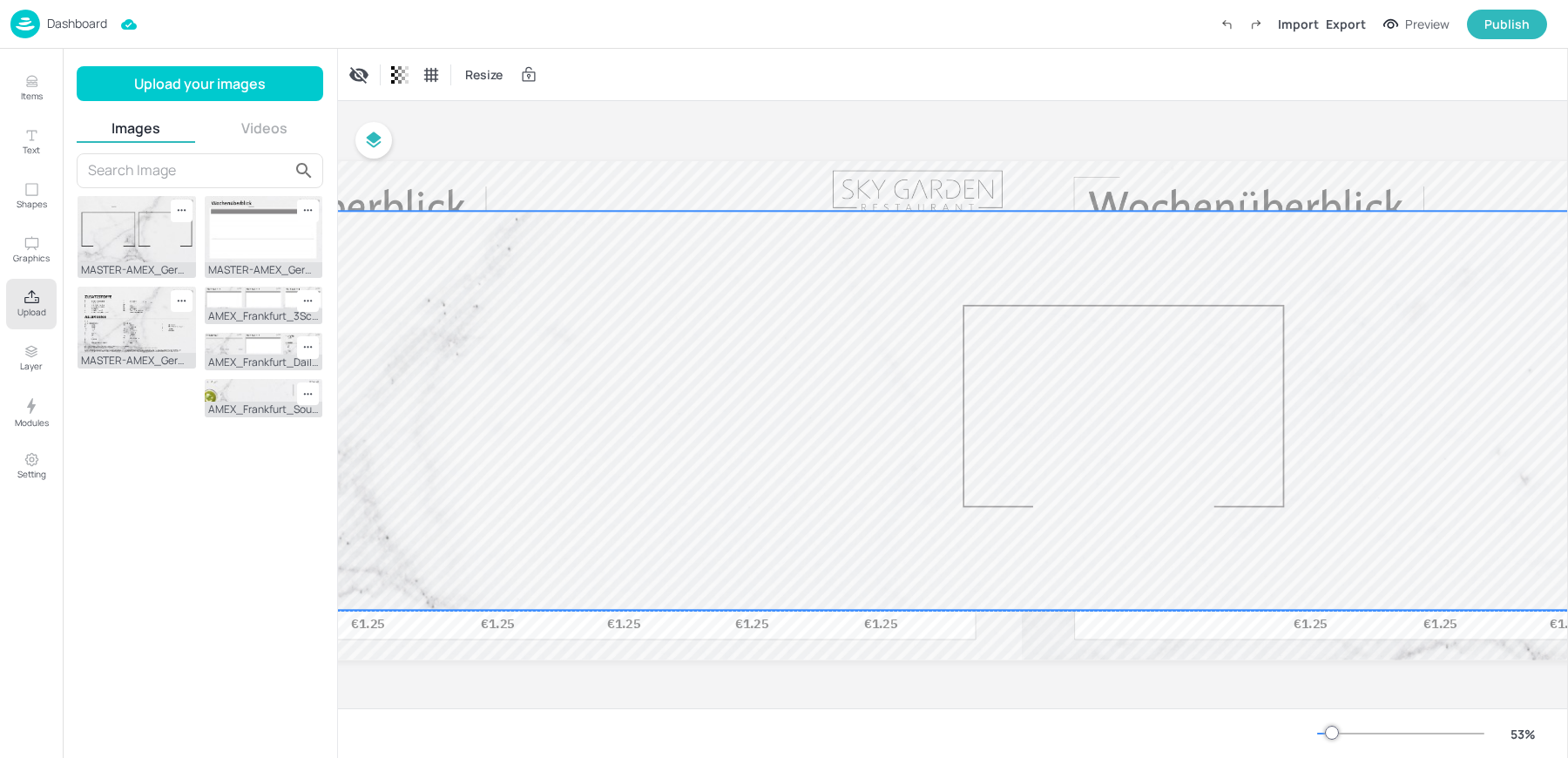
drag, startPoint x: 1289, startPoint y: 284, endPoint x: 1236, endPoint y: 401, distance: 128.4
click at [1236, 401] on div at bounding box center [1096, 411] width 2128 height 399
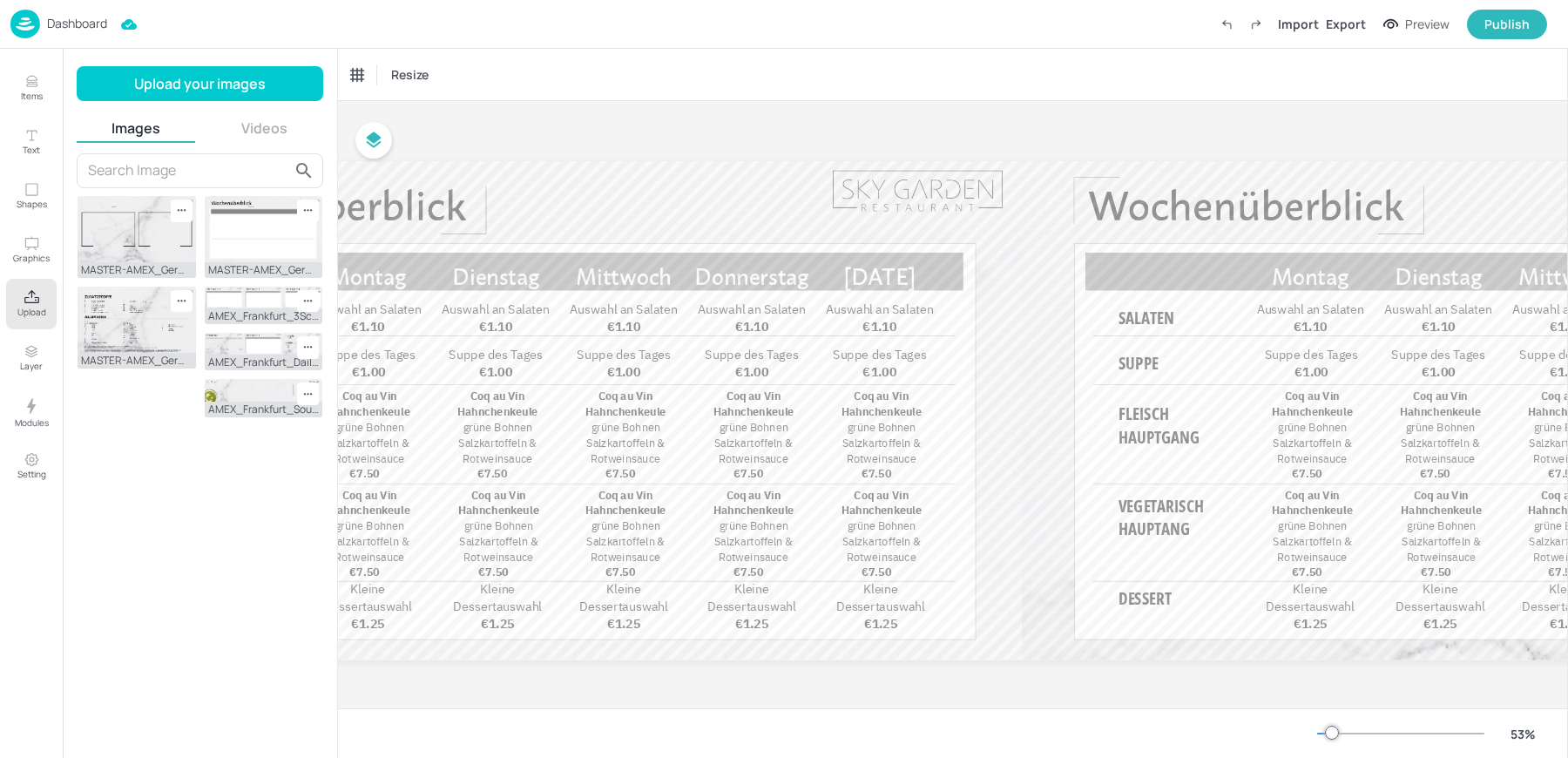
click at [49, 18] on p "Dashboard" at bounding box center [77, 24] width 60 height 12
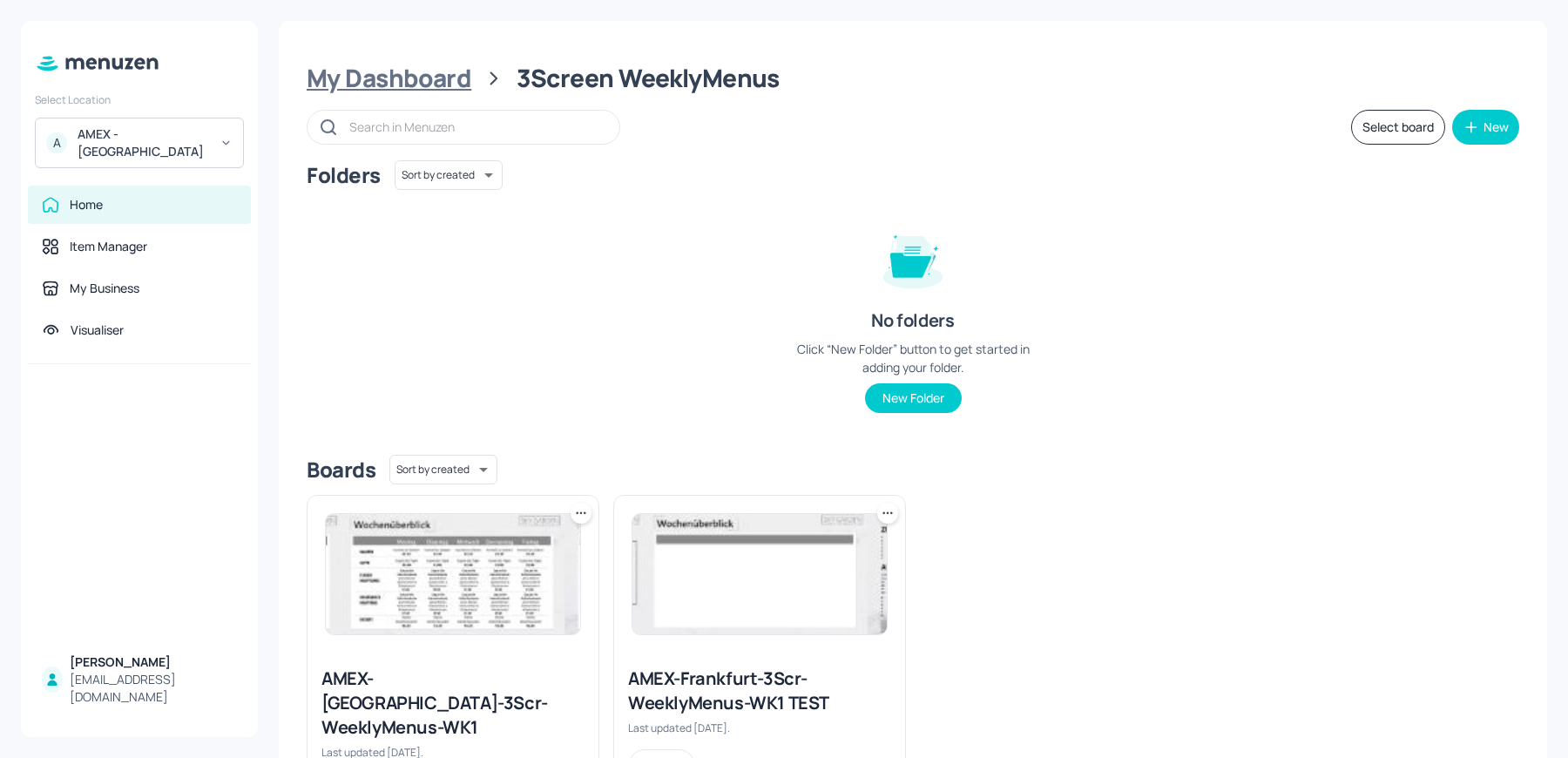
click at [413, 92] on div "My Dashboard" at bounding box center [389, 78] width 165 height 32
